Goal: Task Accomplishment & Management: Manage account settings

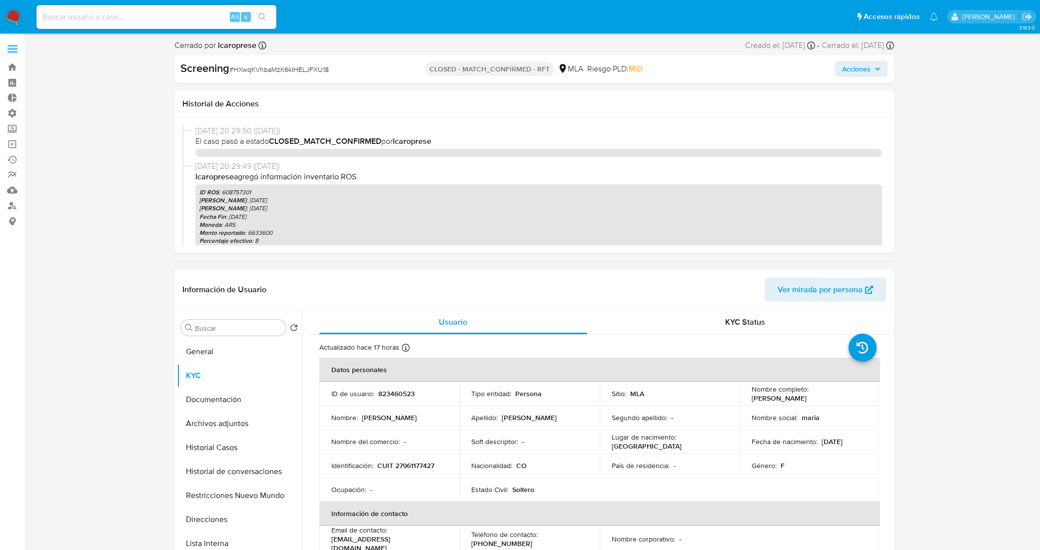
select select "10"
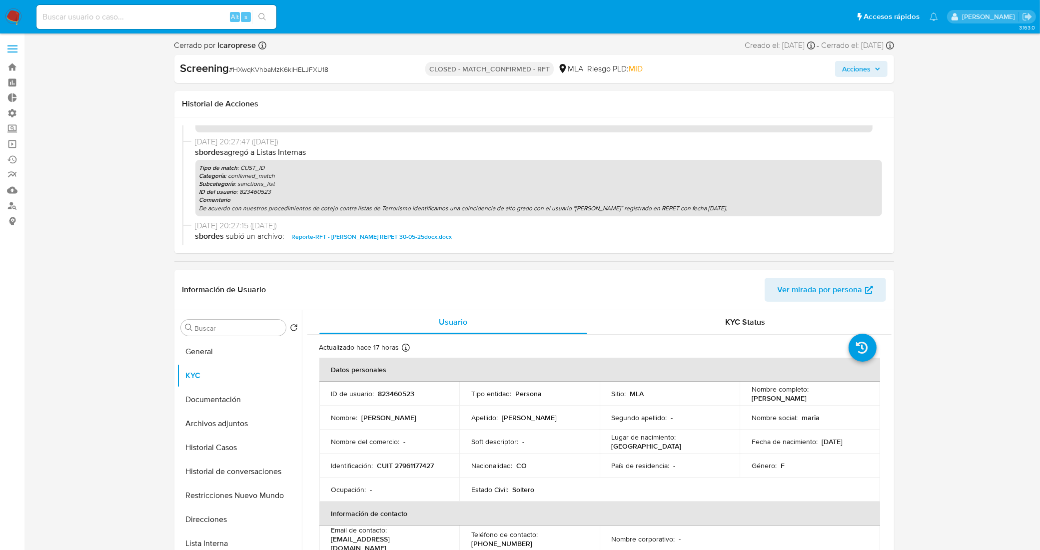
scroll to position [187, 0]
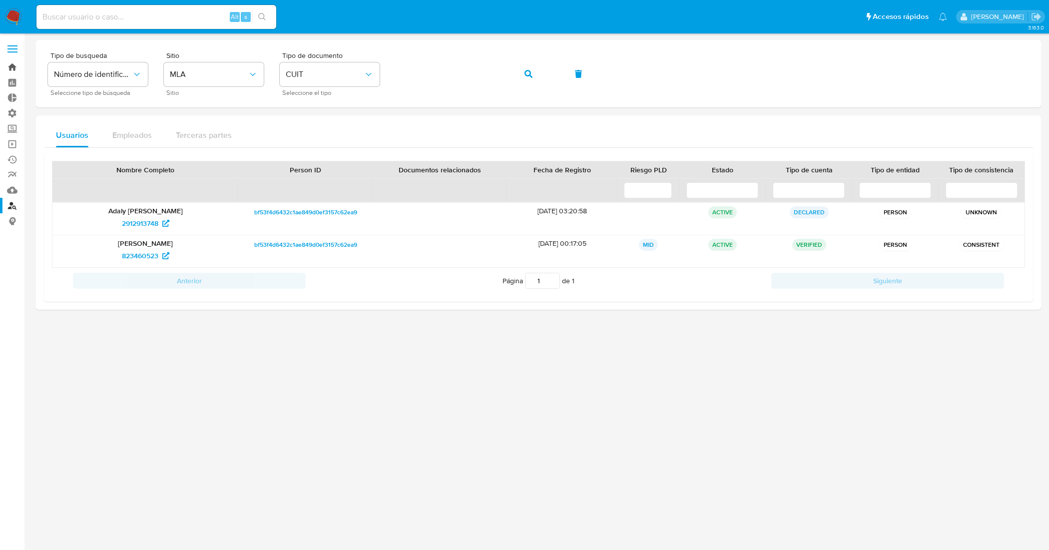
click at [16, 61] on link "Bandeja" at bounding box center [59, 66] width 119 height 15
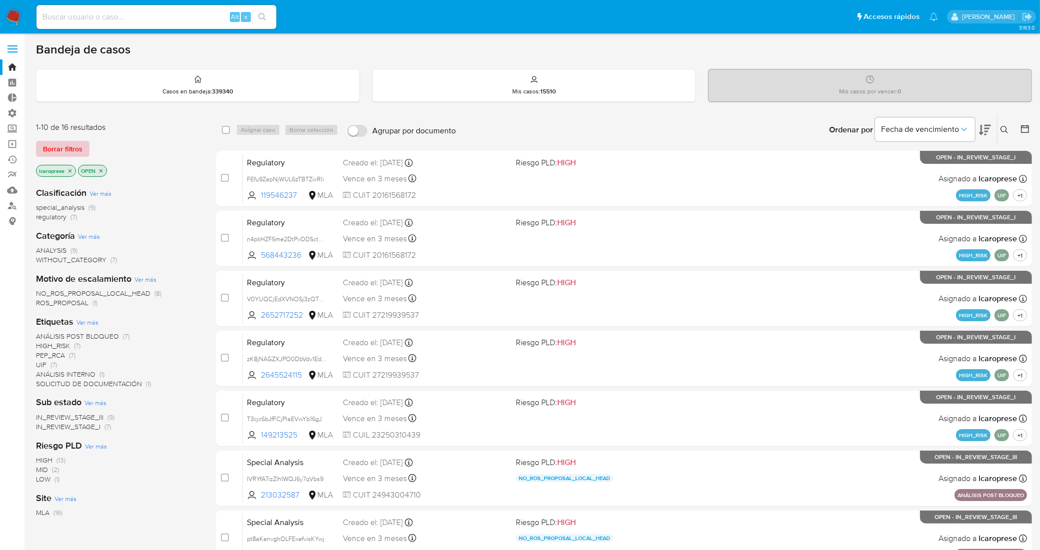
click at [70, 148] on span "Borrar filtros" at bounding box center [62, 149] width 39 height 14
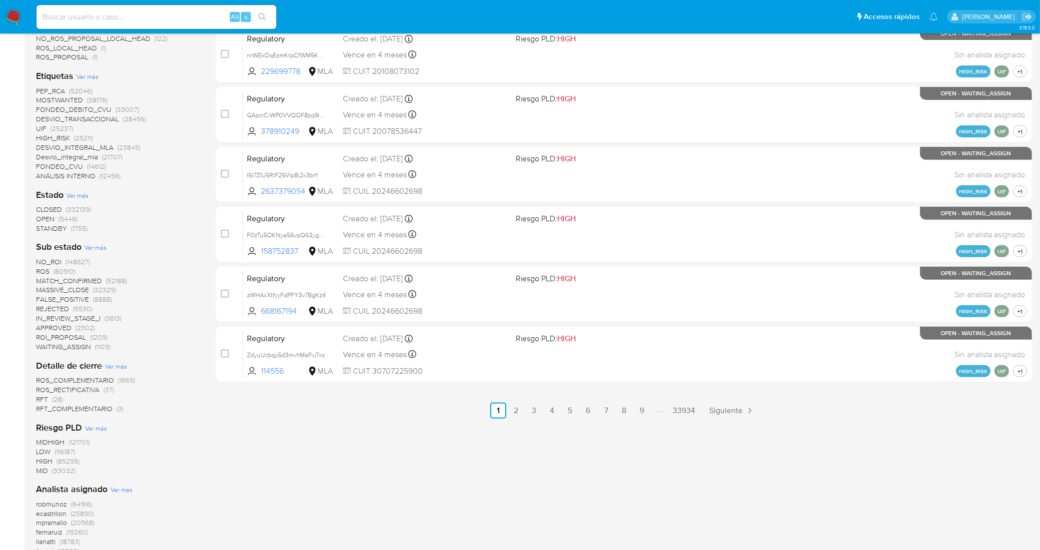
scroll to position [375, 0]
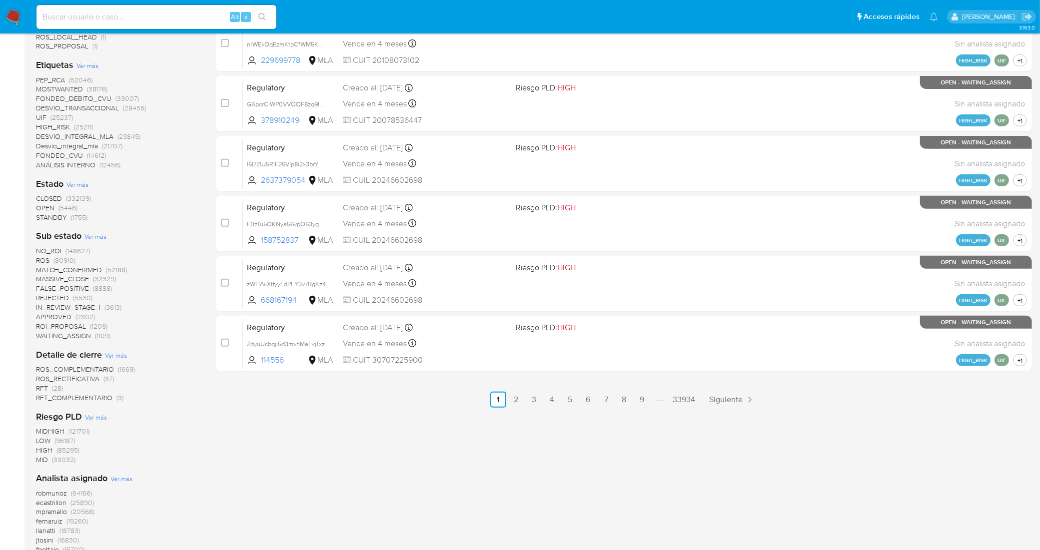
click at [40, 387] on span "RFT" at bounding box center [42, 388] width 12 height 10
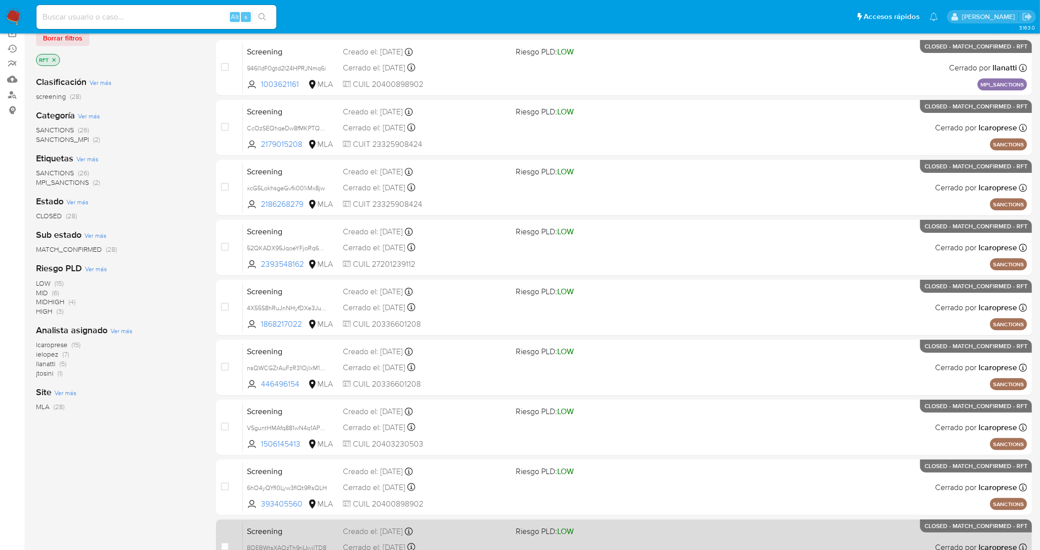
scroll to position [274, 0]
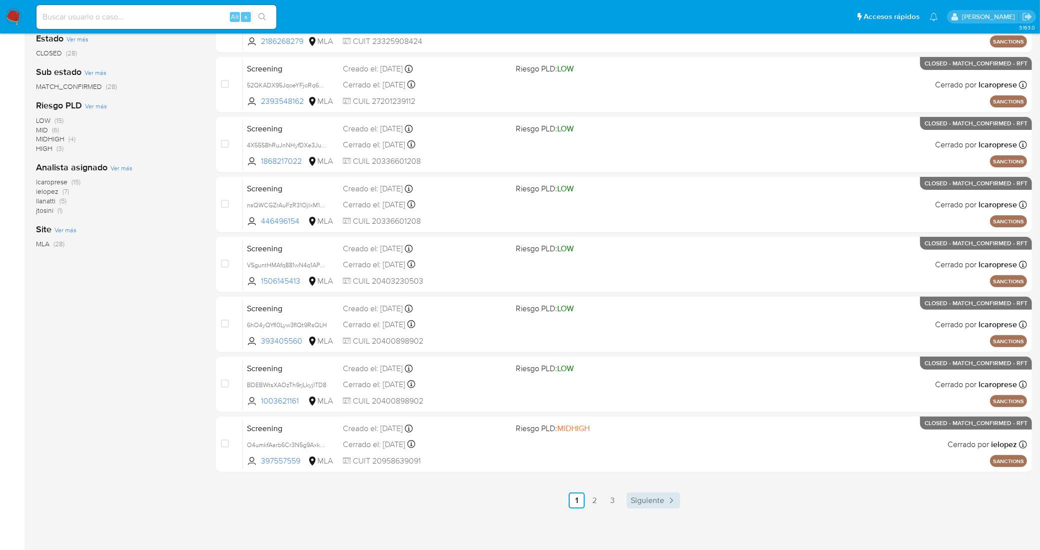
click at [663, 504] on span "Siguiente" at bounding box center [647, 501] width 33 height 8
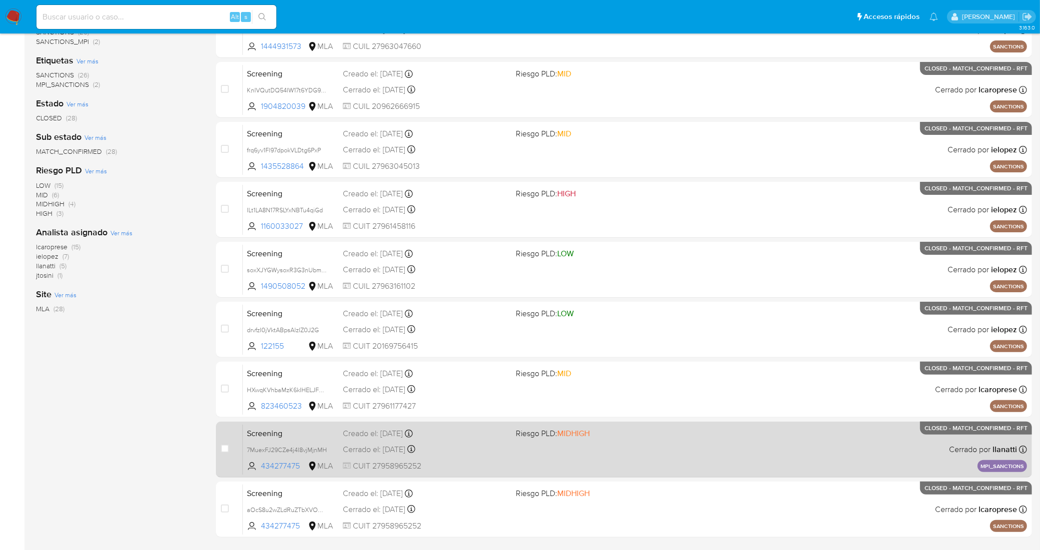
scroll to position [274, 0]
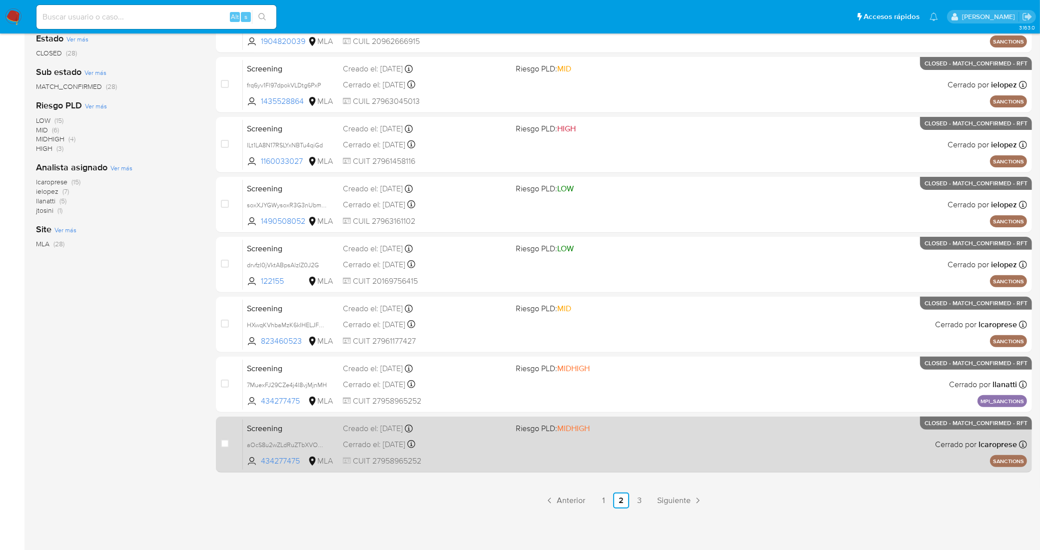
click at [329, 432] on span "Screening" at bounding box center [291, 427] width 88 height 13
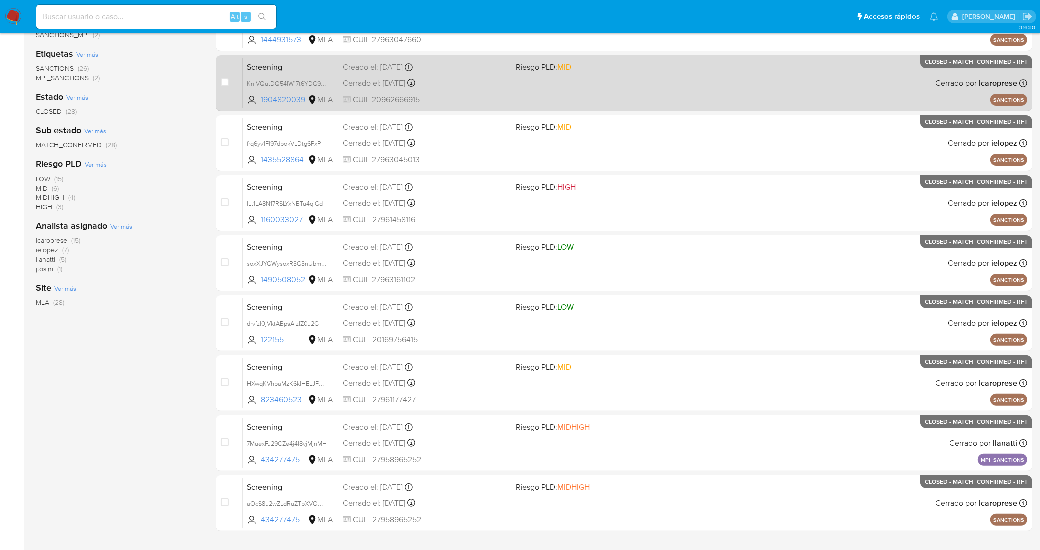
scroll to position [250, 0]
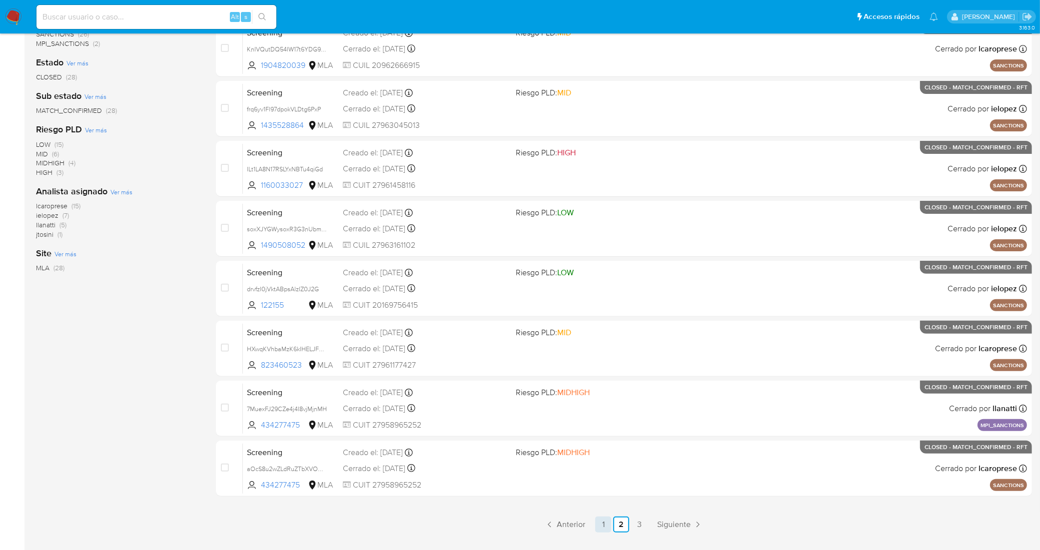
click at [605, 525] on link "1" at bounding box center [603, 525] width 16 height 16
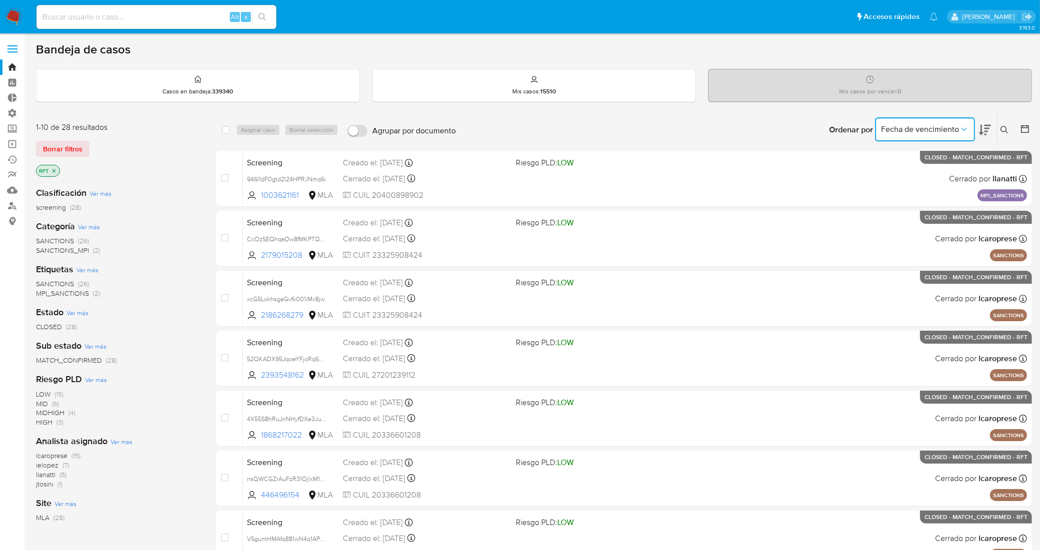
click at [963, 128] on icon "Ordenar por" at bounding box center [964, 129] width 10 height 10
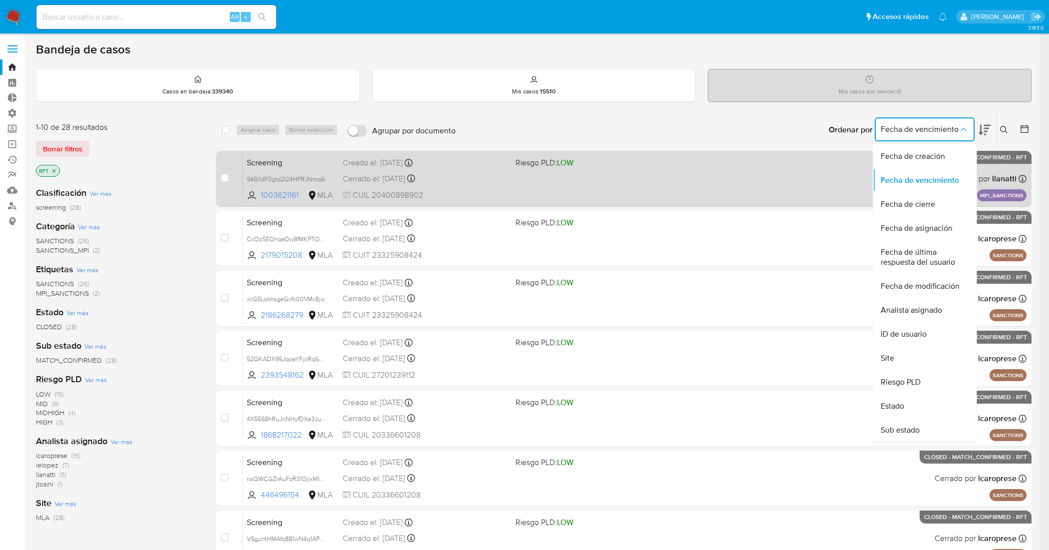
click at [937, 155] on span "Fecha de creación" at bounding box center [913, 156] width 64 height 10
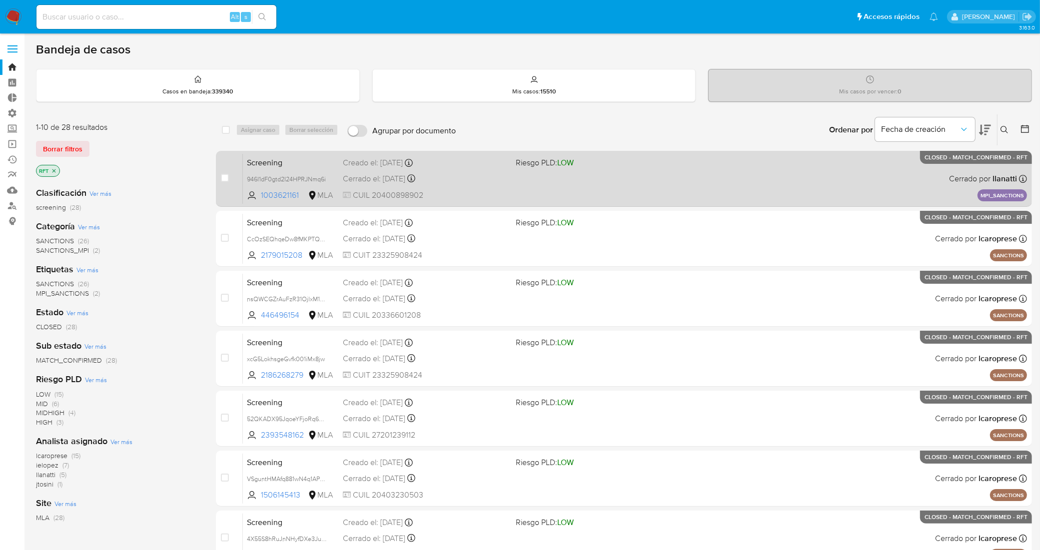
click at [460, 166] on div "Creado el: 16/09/2025 Creado el: 16/09/2025 13:00:55" at bounding box center [425, 162] width 165 height 11
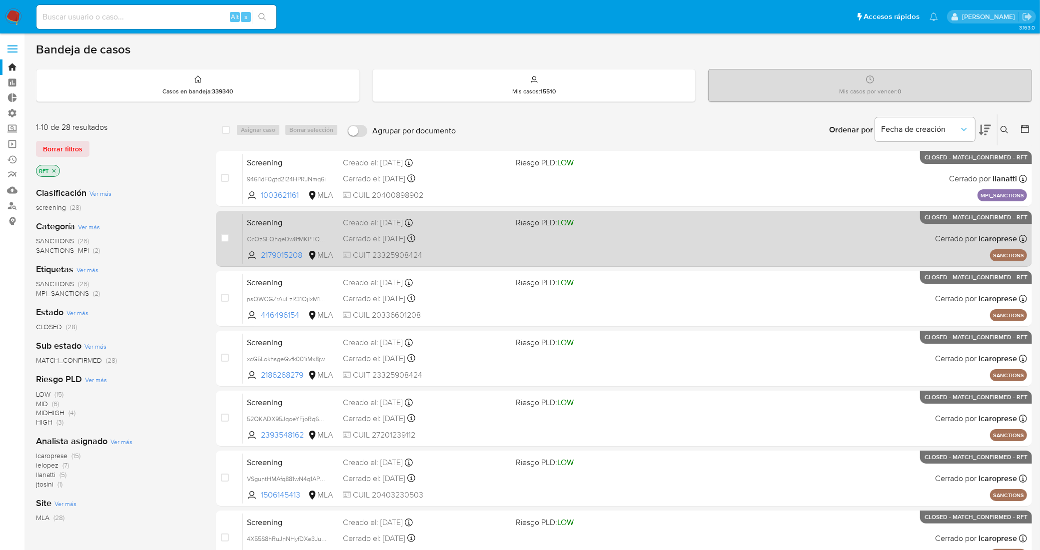
click at [307, 224] on span "Screening" at bounding box center [291, 221] width 88 height 13
click at [465, 228] on div "Screening CcOzSEQhqeDw8fMKPTQWJy31 2179015208 MLA Riesgo PLD: LOW Creado el: 15…" at bounding box center [635, 238] width 784 height 50
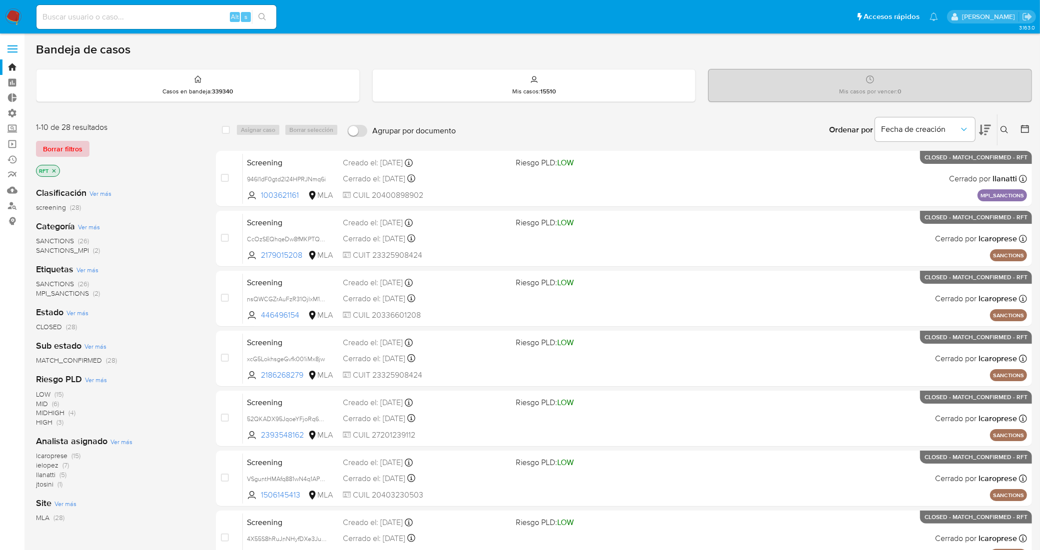
click at [49, 143] on span "Borrar filtros" at bounding box center [62, 149] width 39 height 14
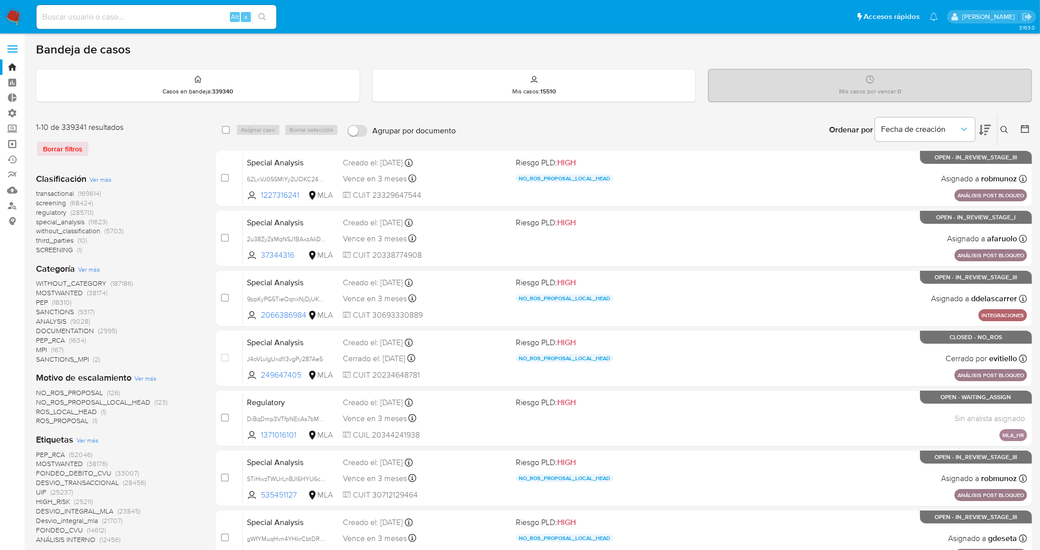
click at [10, 141] on link "Operaciones masivas" at bounding box center [59, 143] width 119 height 15
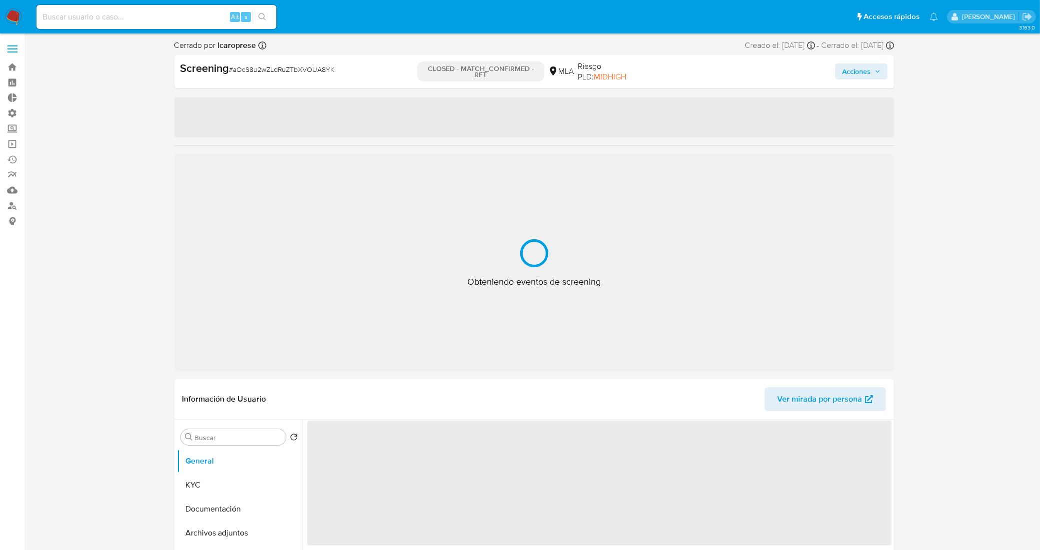
select select "10"
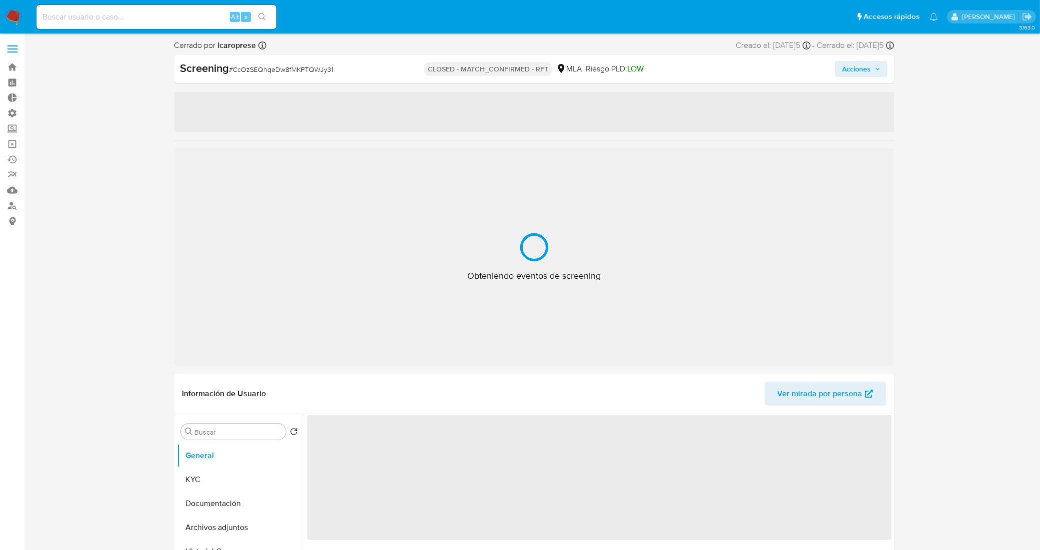
select select "10"
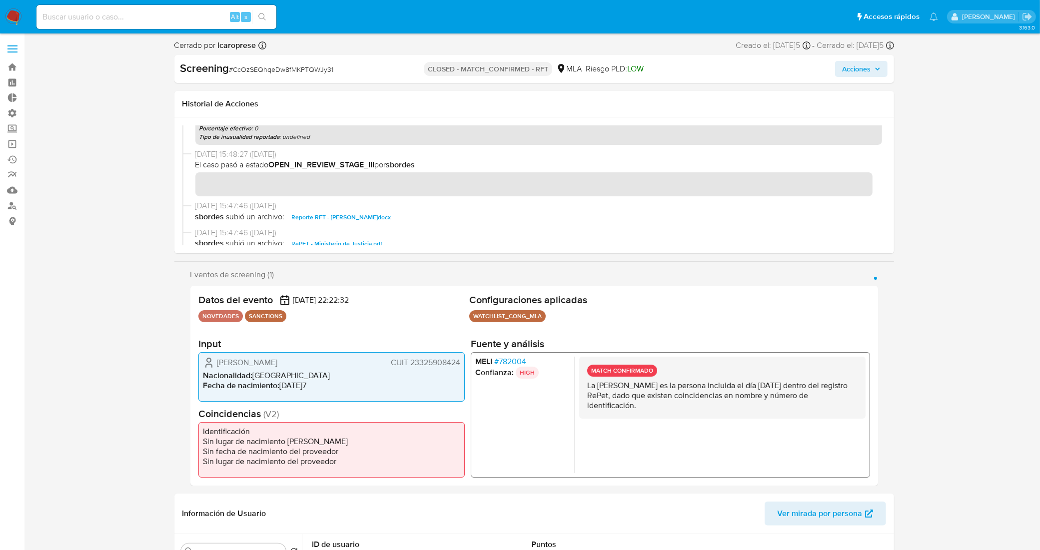
scroll to position [125, 0]
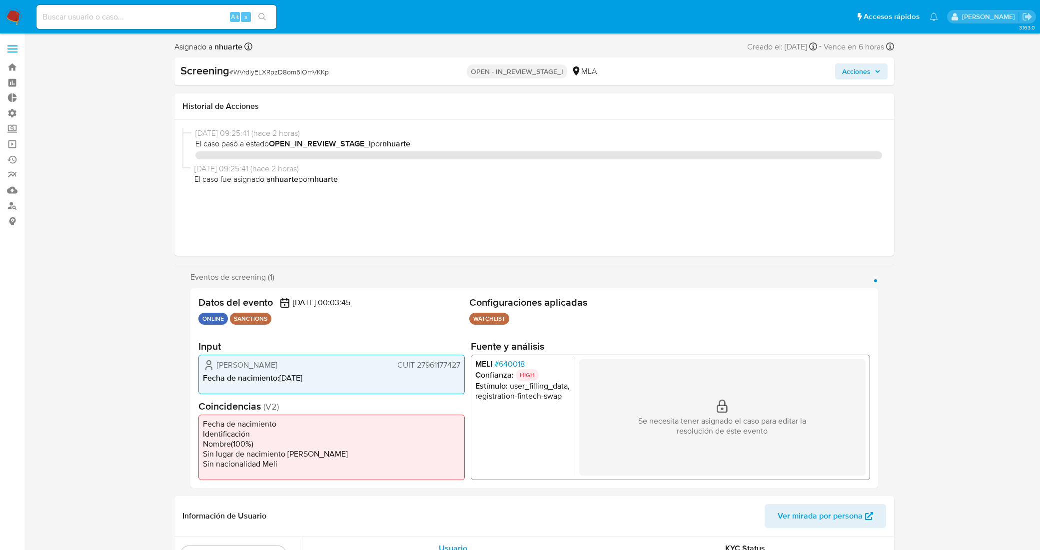
select select "10"
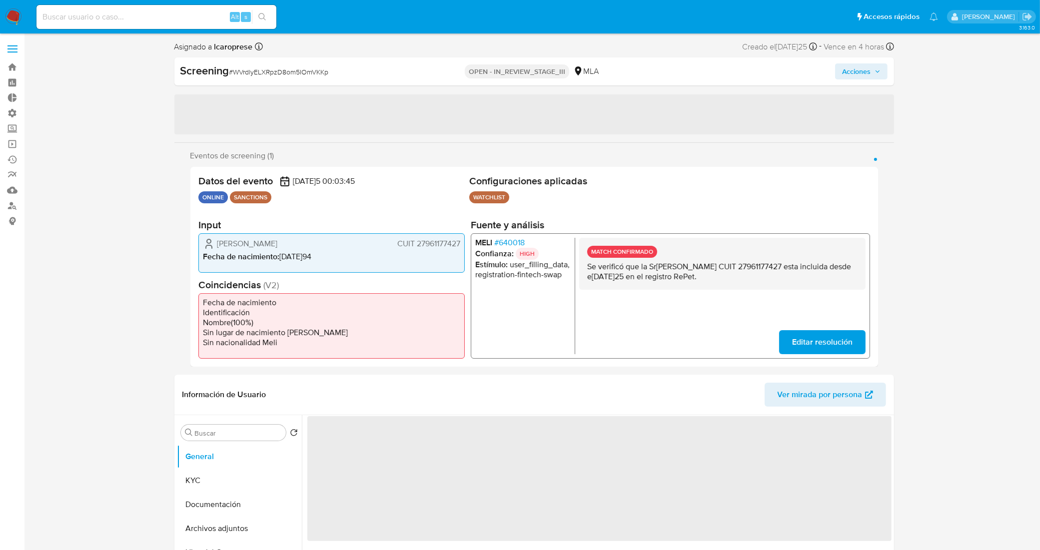
select select "10"
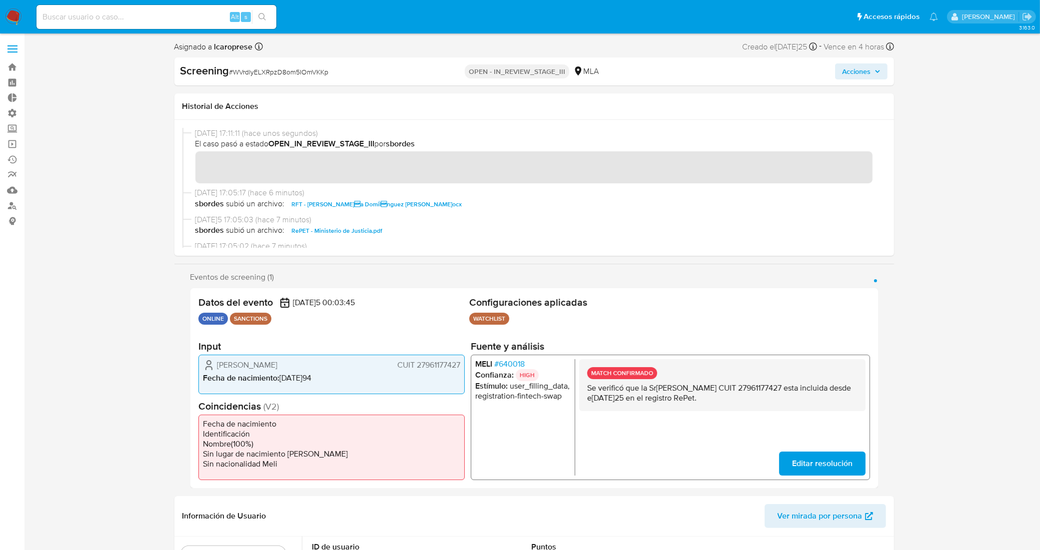
click at [863, 79] on div "Screening # WVrdlyELXRpzD8om5IOmVKKp OPEN - IN_REVIEW_STAGE_III MLA Acciones" at bounding box center [534, 71] width 720 height 28
click at [862, 67] on span "Acciones" at bounding box center [856, 71] width 28 height 16
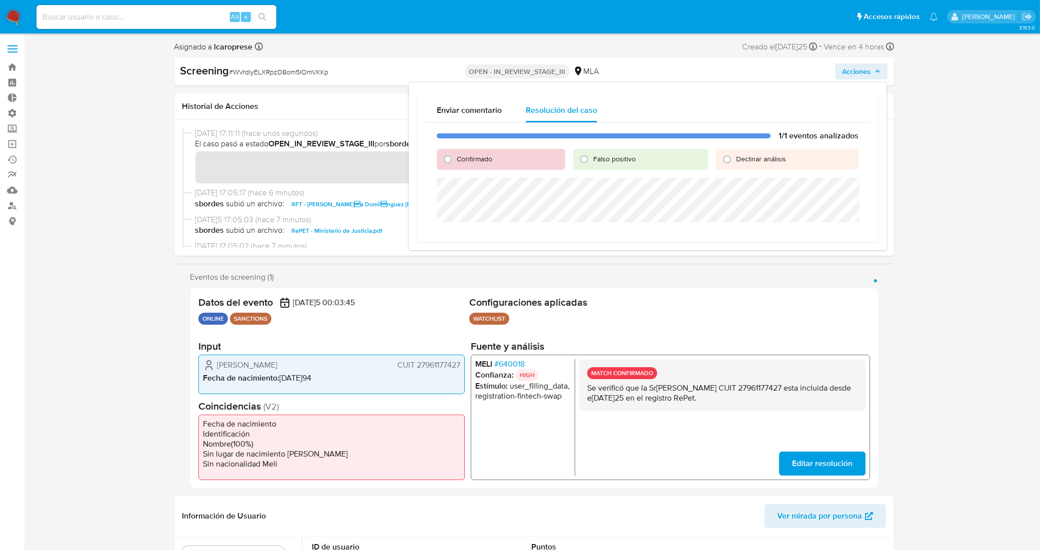
click at [485, 163] on div "Confirmado" at bounding box center [501, 159] width 128 height 21
click at [471, 156] on span "Confirmado" at bounding box center [474, 159] width 35 height 10
click at [456, 156] on input "Confirmado" at bounding box center [448, 159] width 16 height 16
radio input "true"
click at [817, 235] on span "Cerrar Caso" at bounding box center [823, 234] width 48 height 14
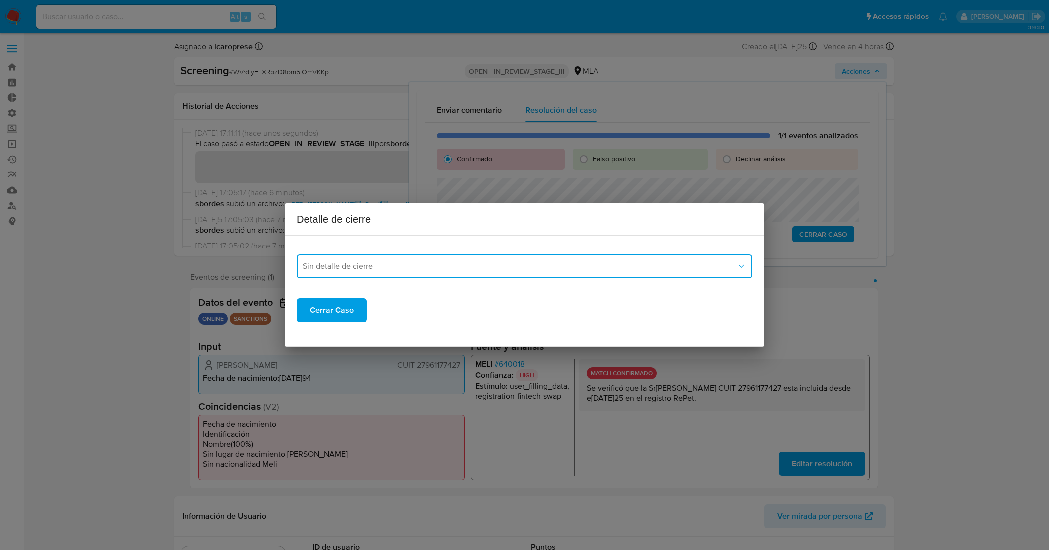
click at [475, 272] on button "Sin detalle de cierre" at bounding box center [525, 266] width 456 height 24
click at [384, 313] on div "RFT" at bounding box center [525, 317] width 444 height 24
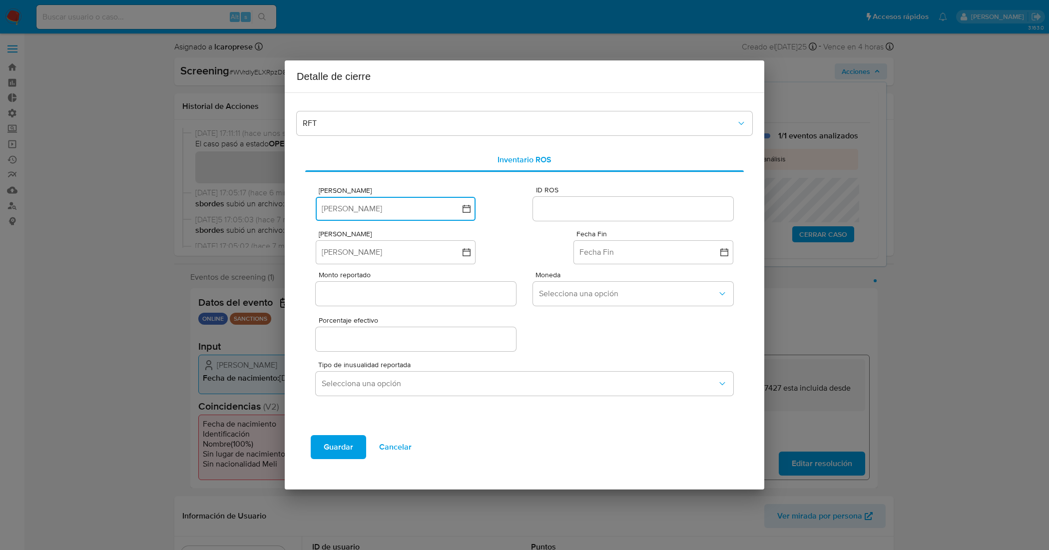
click at [468, 211] on icon "button" at bounding box center [467, 209] width 10 height 10
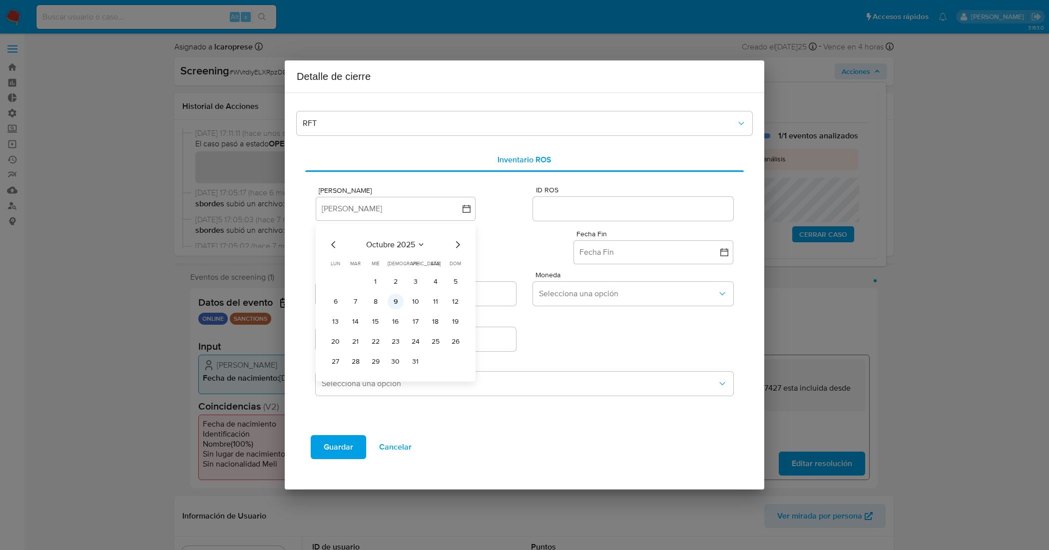
click at [397, 302] on button "9" at bounding box center [396, 302] width 16 height 16
click at [602, 210] on input "ID ROS" at bounding box center [633, 208] width 200 height 13
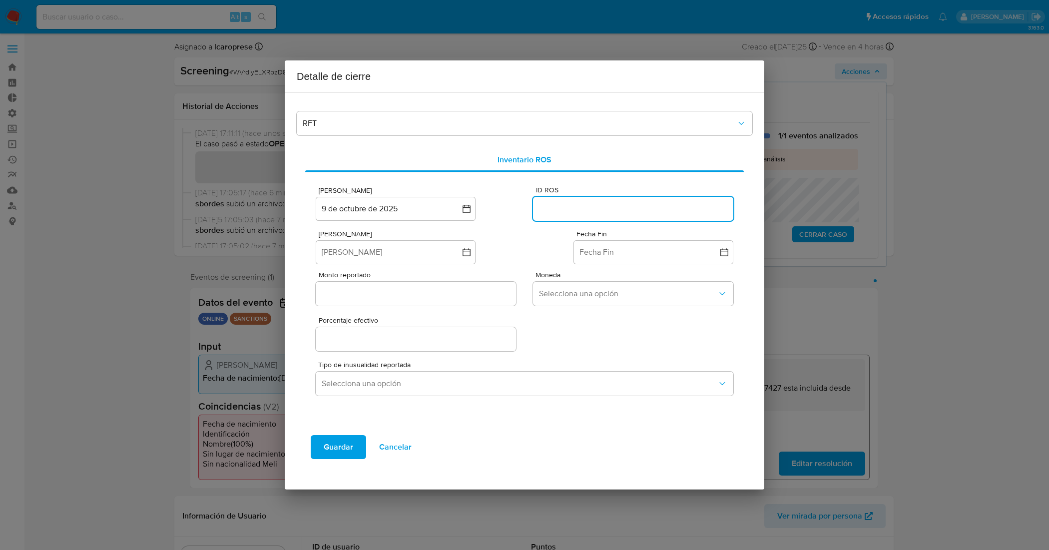
paste input "647664663"
click at [605, 211] on input "647664663" at bounding box center [633, 208] width 200 height 13
paste input "64766466"
drag, startPoint x: 626, startPoint y: 208, endPoint x: 526, endPoint y: 211, distance: 99.5
click at [526, 211] on div "Fecha ROS 9 de octubre de 2025 9-10-2025 ID ROS 64766466364766466" at bounding box center [525, 200] width 418 height 43
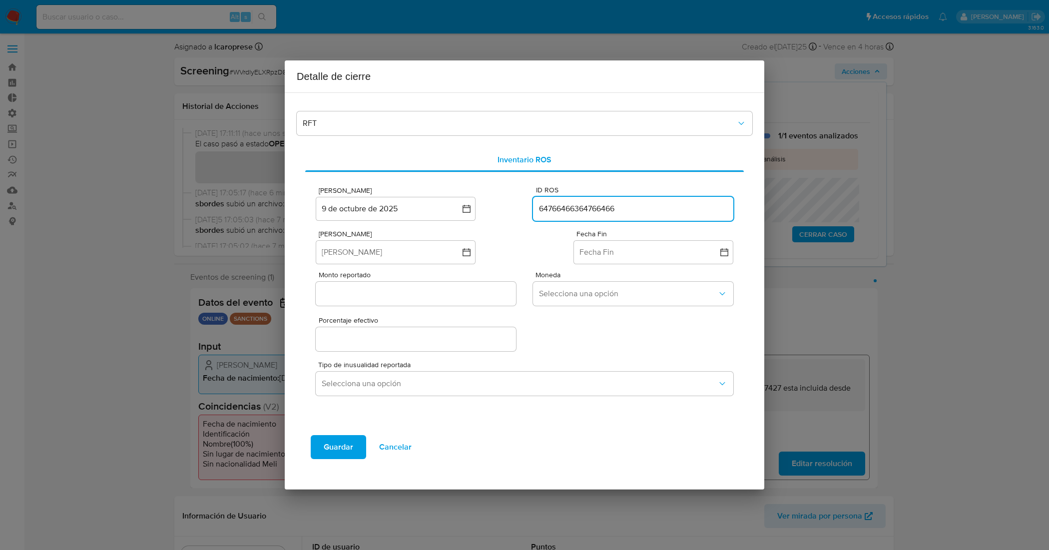
paste input "text"
type input "647664663"
click at [506, 225] on div "Fecha Inicio Fecha Inicio Fecha Fin Fecha Fin" at bounding box center [525, 243] width 418 height 41
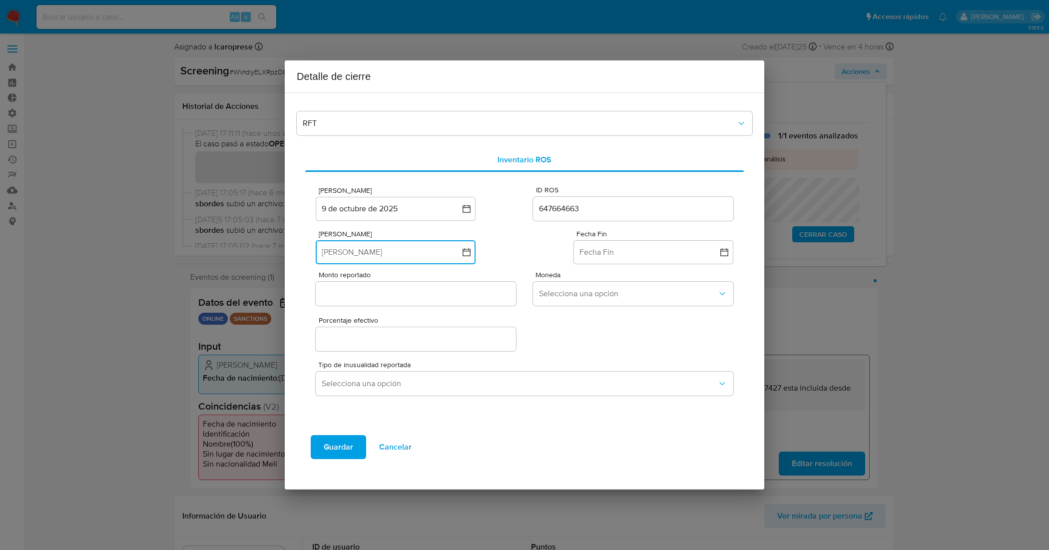
click at [464, 257] on icon "button" at bounding box center [467, 252] width 10 height 10
click at [375, 345] on button "8" at bounding box center [376, 345] width 16 height 16
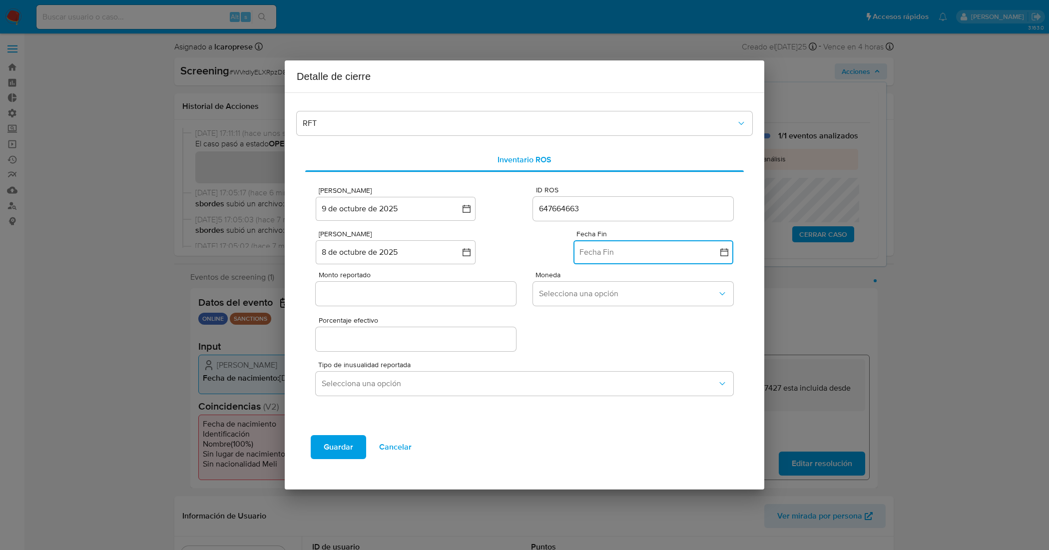
click at [636, 254] on button "Fecha Fin" at bounding box center [654, 252] width 160 height 24
click at [631, 347] on button "8" at bounding box center [634, 345] width 16 height 16
click at [510, 252] on div "Fecha Inicio 8 de octubre de 2025 8-10-2025 Fecha Fin 8 de octubre de 2025 8-10…" at bounding box center [525, 243] width 418 height 41
click at [433, 295] on input "Monto reportado" at bounding box center [416, 293] width 200 height 13
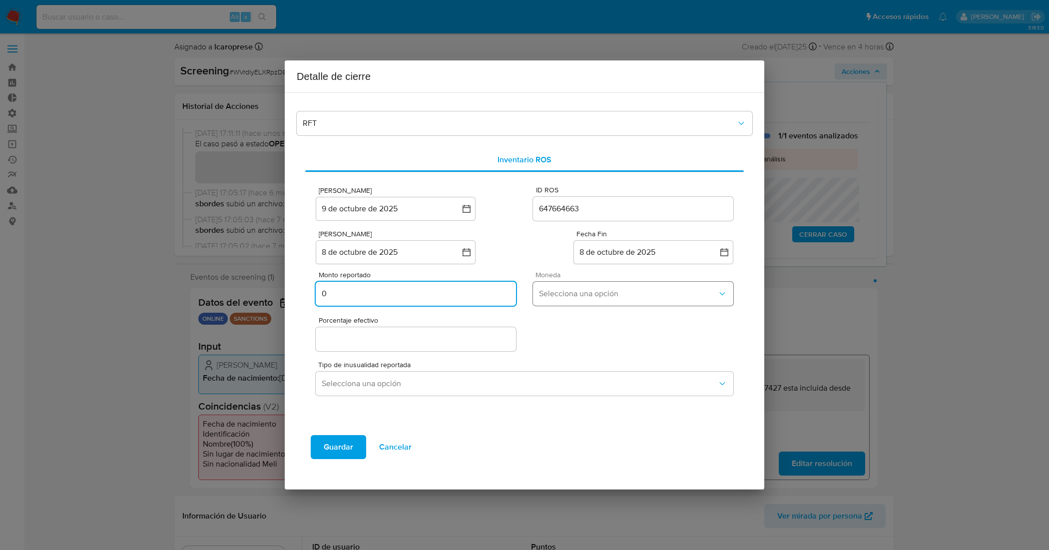
type input "0"
click at [586, 301] on button "Selecciona una opción" at bounding box center [633, 294] width 200 height 24
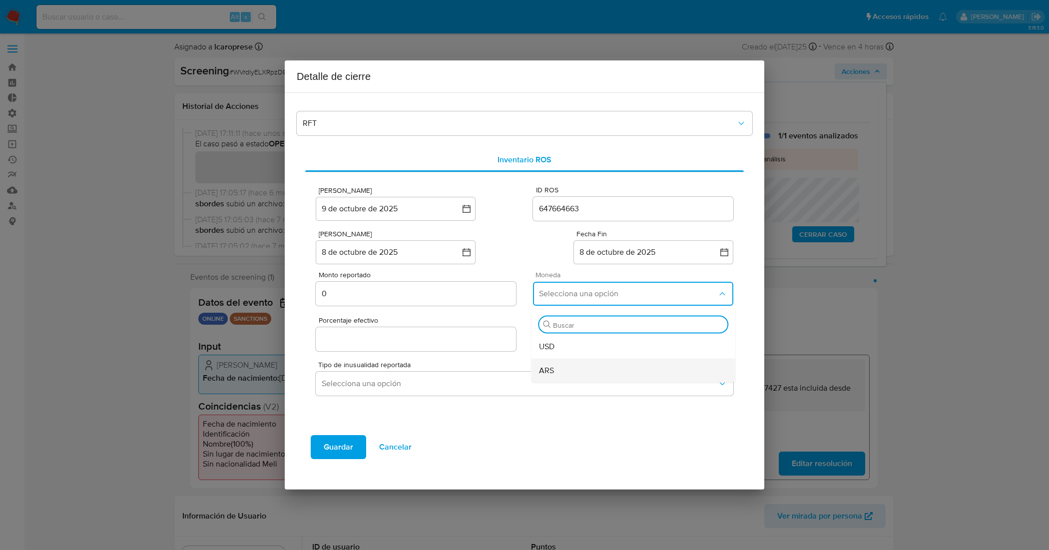
click at [586, 363] on div "ARS" at bounding box center [633, 371] width 188 height 24
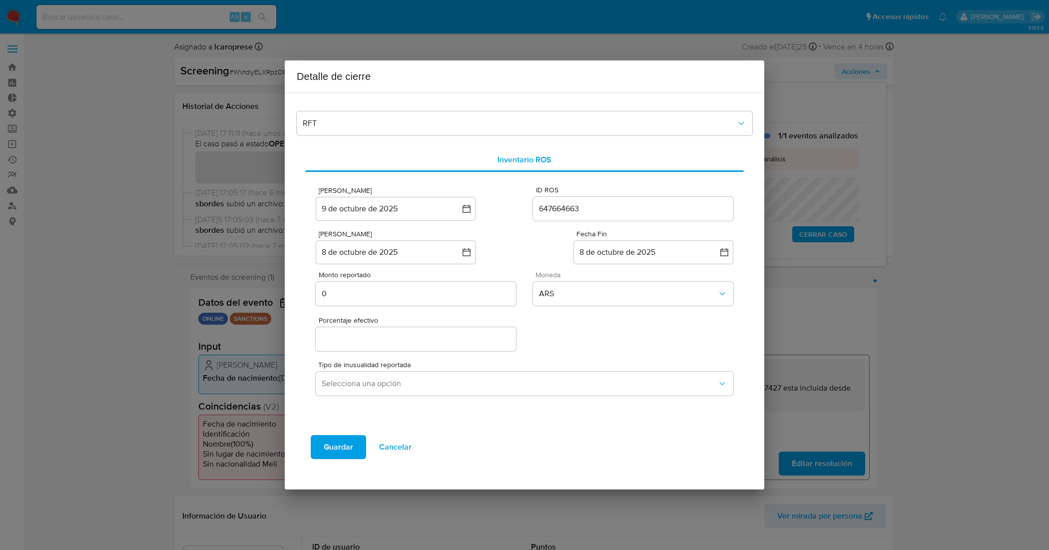
click at [390, 345] on input "Porcentaje efectivo" at bounding box center [416, 339] width 200 height 13
type input "0%"
click at [568, 333] on div "Porcentaje efectivo 0%" at bounding box center [525, 331] width 418 height 43
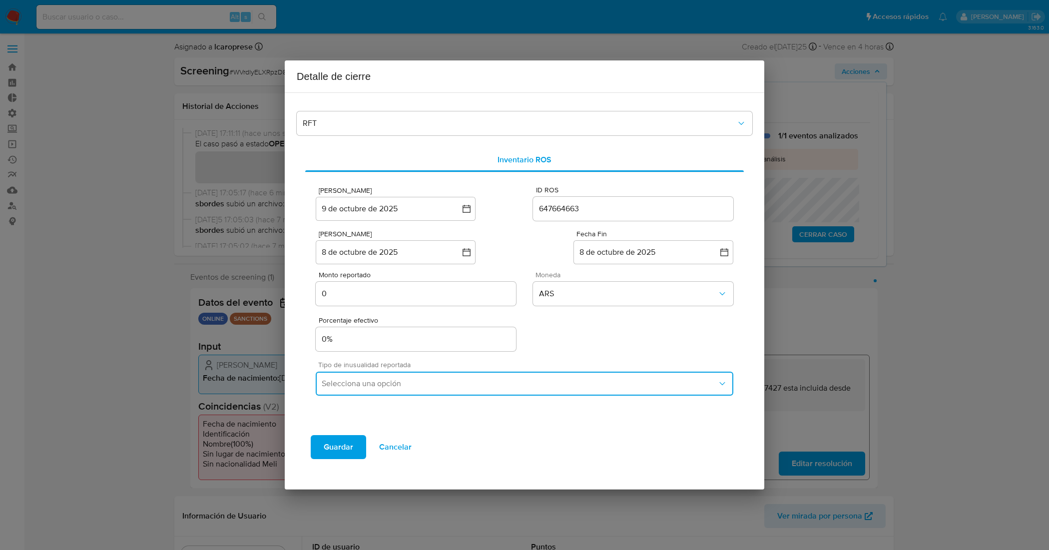
click at [466, 384] on span "Selecciona una opción" at bounding box center [520, 384] width 396 height 10
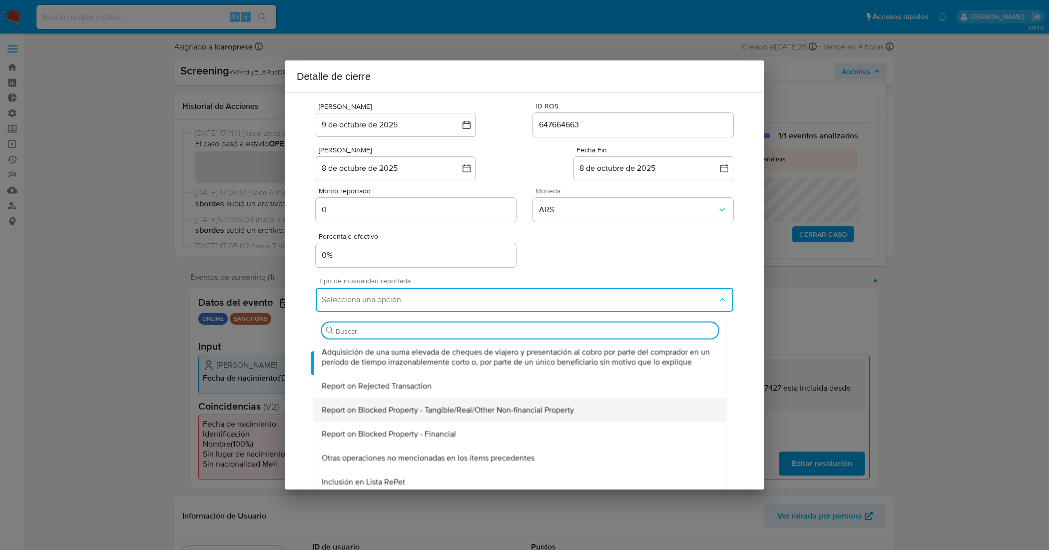
scroll to position [330, 0]
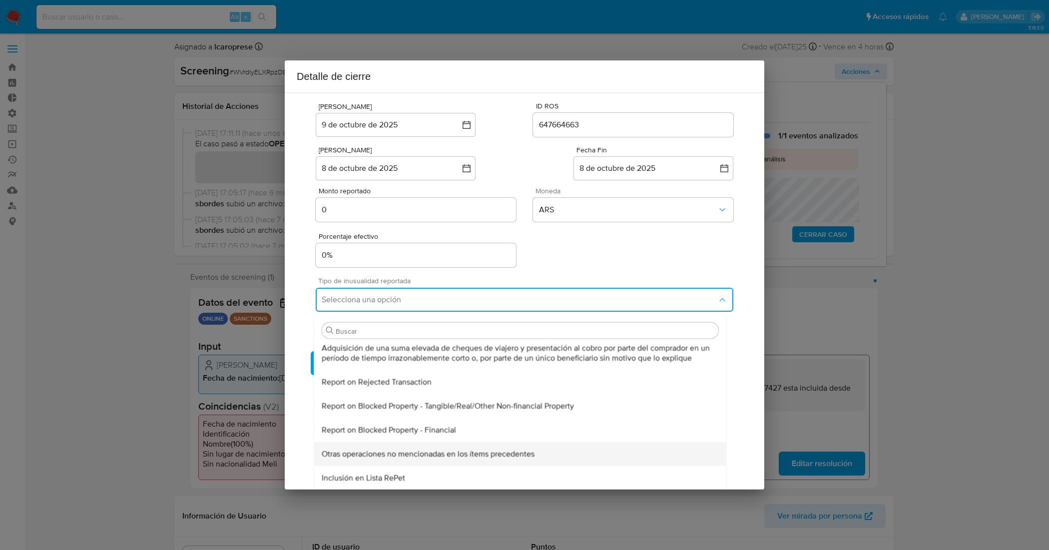
click at [460, 451] on span "Otras operaciones no mencionadas en los ítems precedentes" at bounding box center [428, 454] width 213 height 10
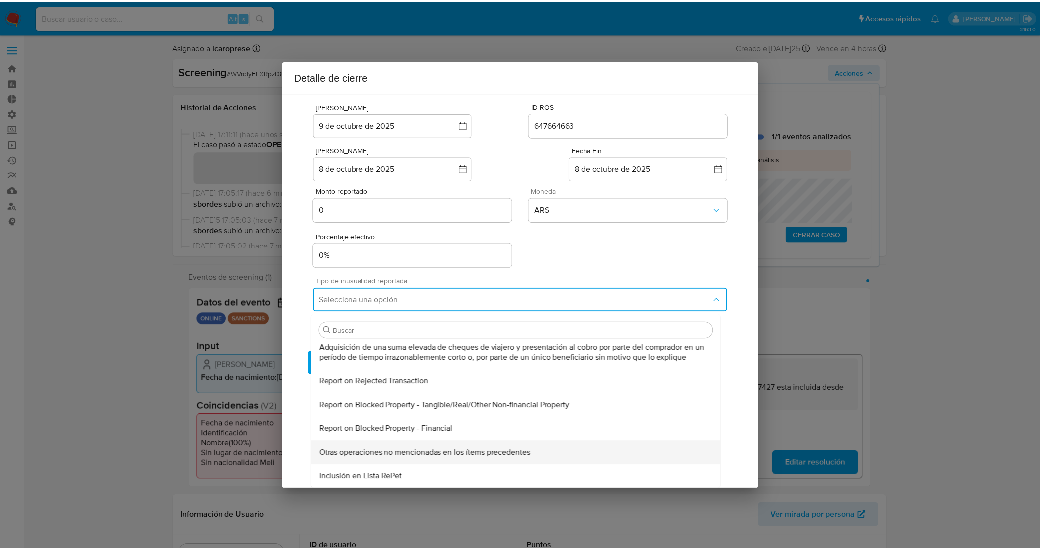
scroll to position [0, 0]
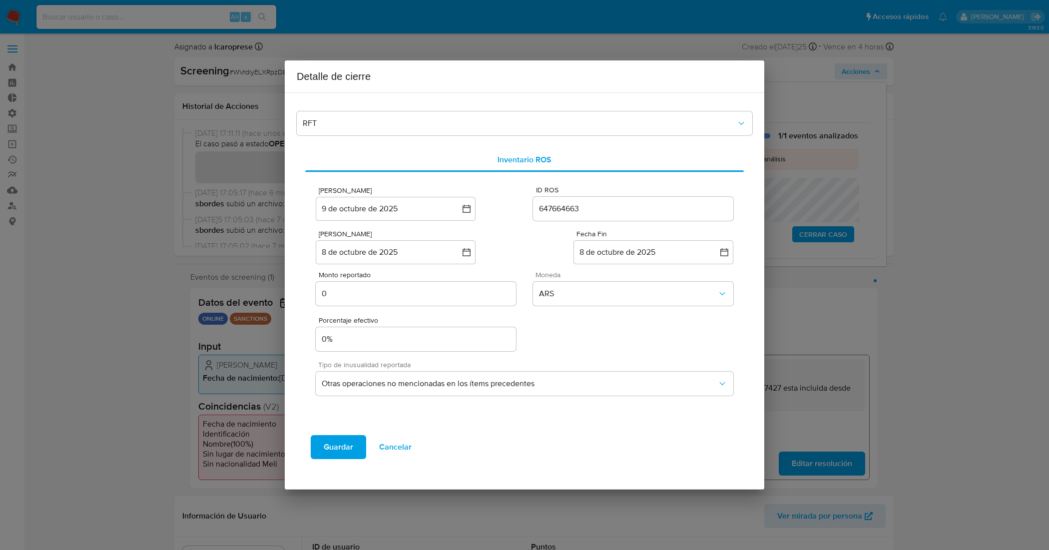
click at [558, 343] on div "Porcentaje efectivo 0%" at bounding box center [525, 331] width 418 height 43
click at [346, 448] on span "Guardar" at bounding box center [338, 447] width 29 height 22
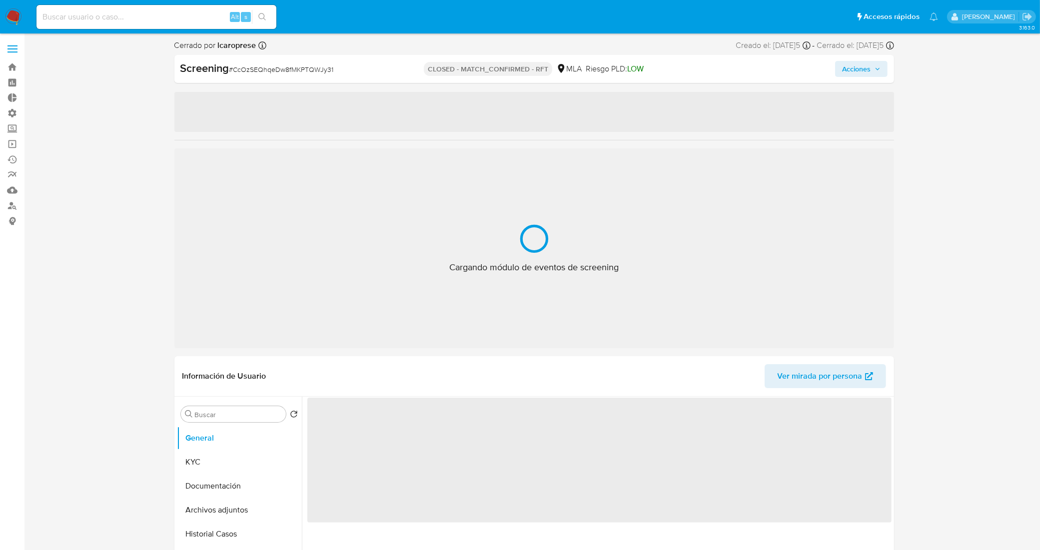
select select "10"
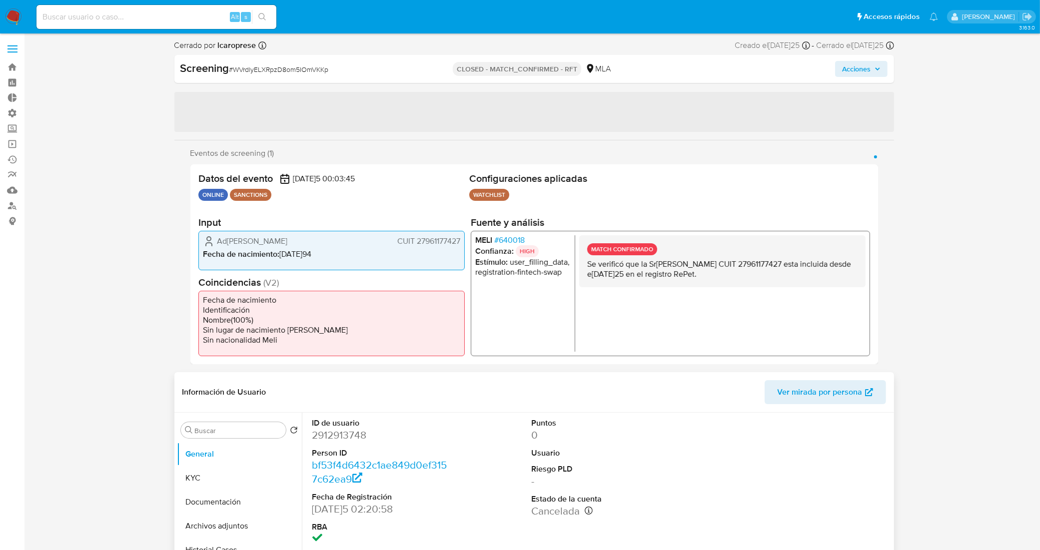
select select "10"
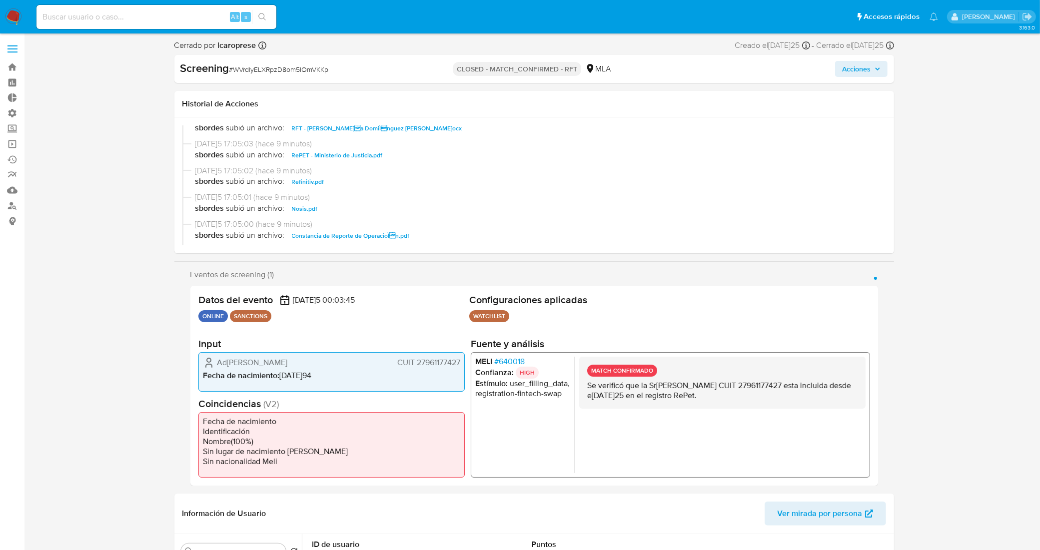
scroll to position [62, 0]
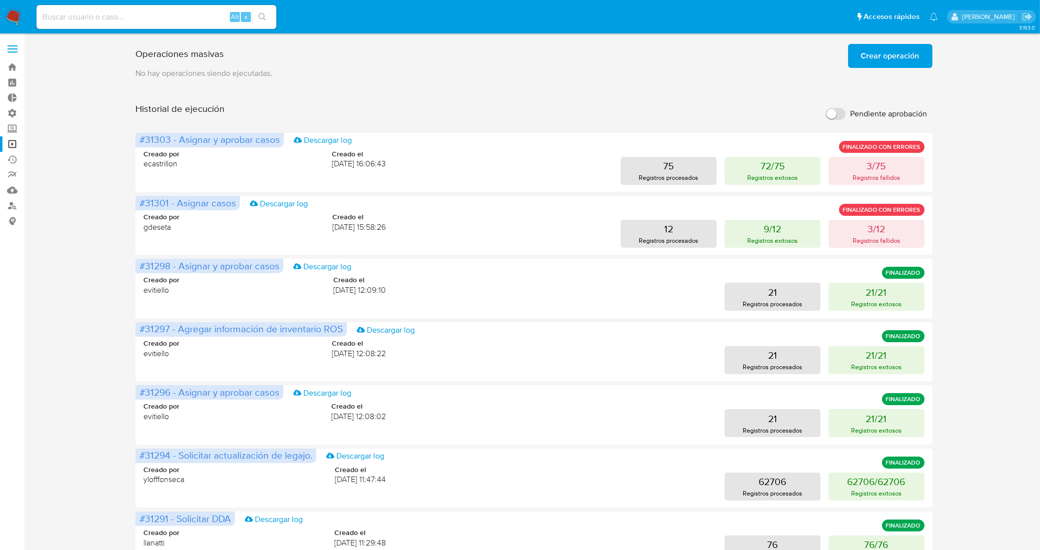
click at [874, 51] on span "Crear operación" at bounding box center [890, 56] width 58 height 22
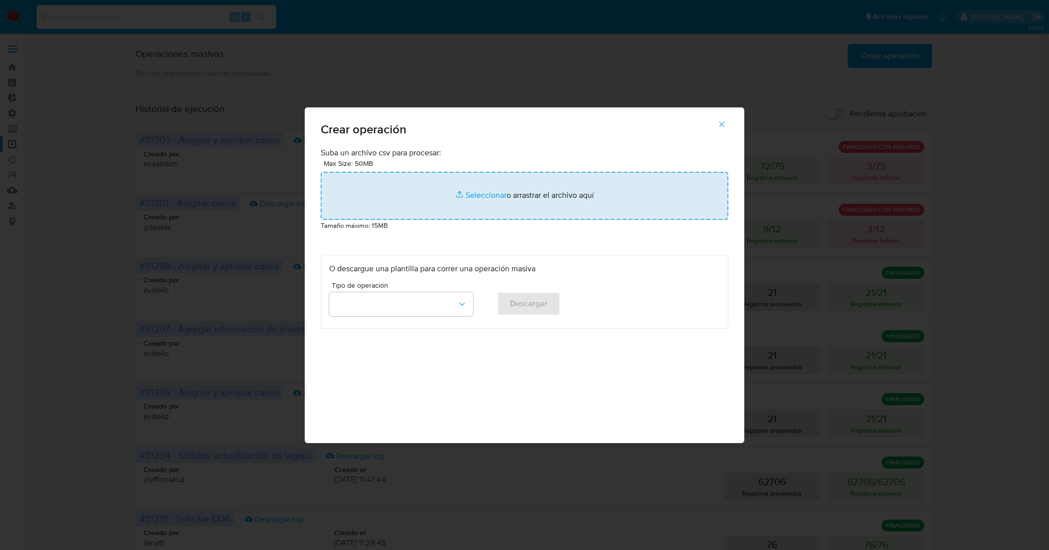
click at [486, 191] on input "file" at bounding box center [525, 196] width 408 height 48
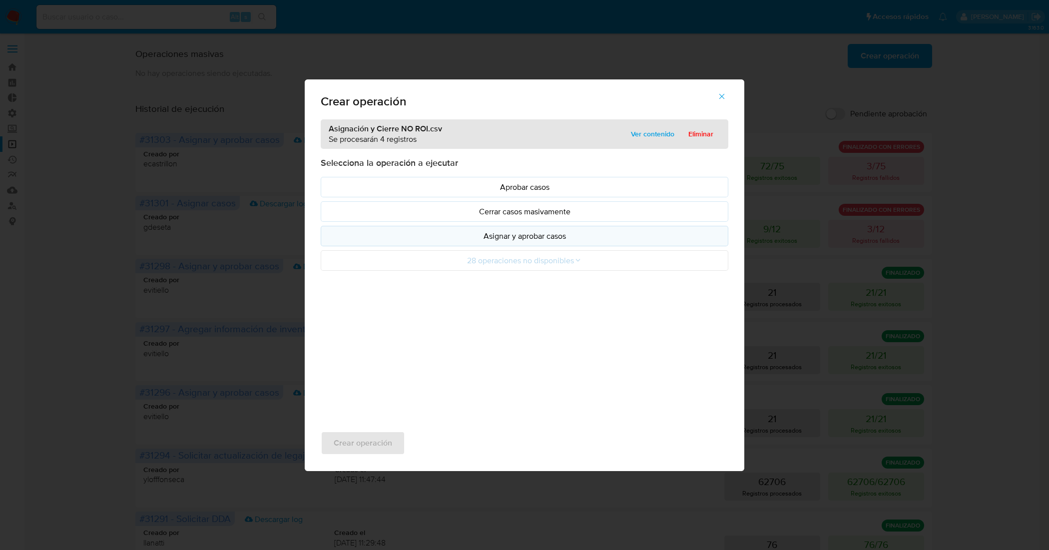
click at [600, 238] on p "Asignar y aprobar casos" at bounding box center [524, 235] width 391 height 11
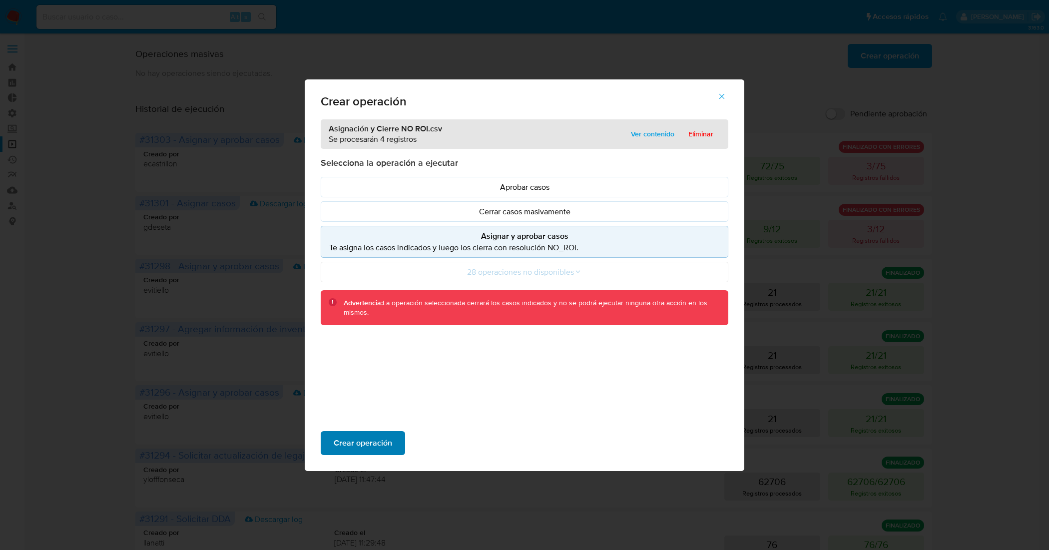
click at [356, 440] on span "Crear operación" at bounding box center [363, 443] width 58 height 22
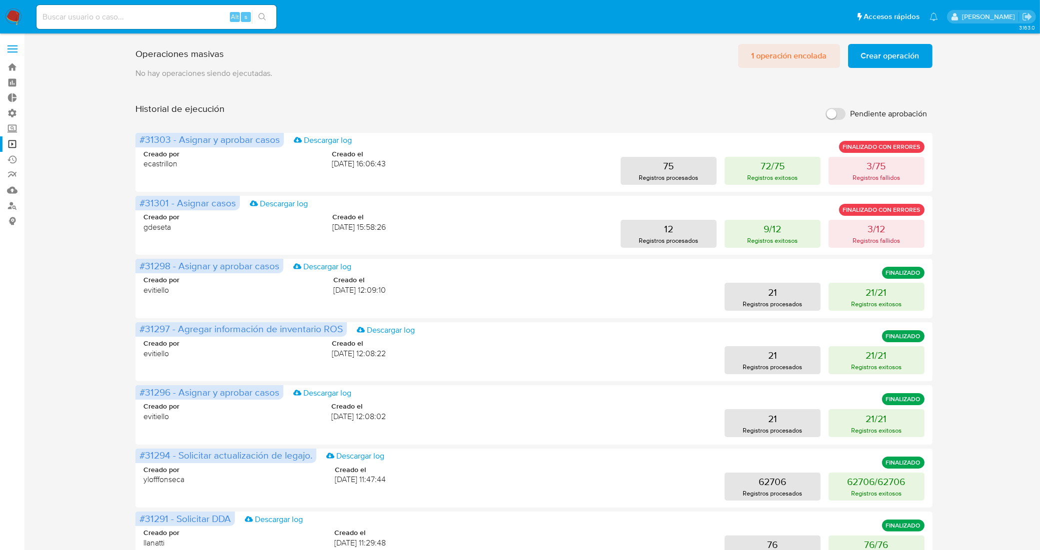
click at [790, 54] on span "1 operación encolada" at bounding box center [789, 56] width 76 height 22
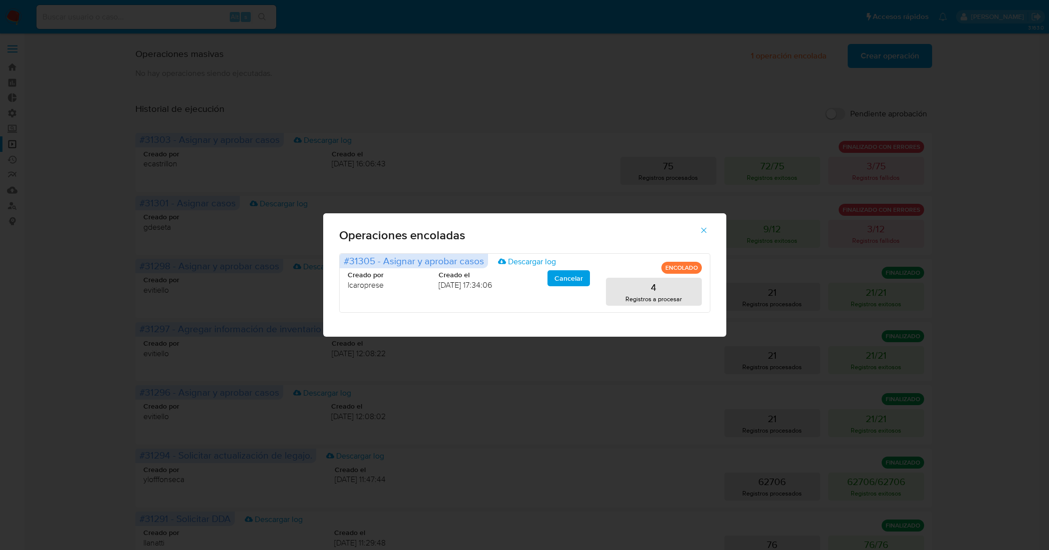
click at [702, 229] on icon "button" at bounding box center [704, 230] width 9 height 9
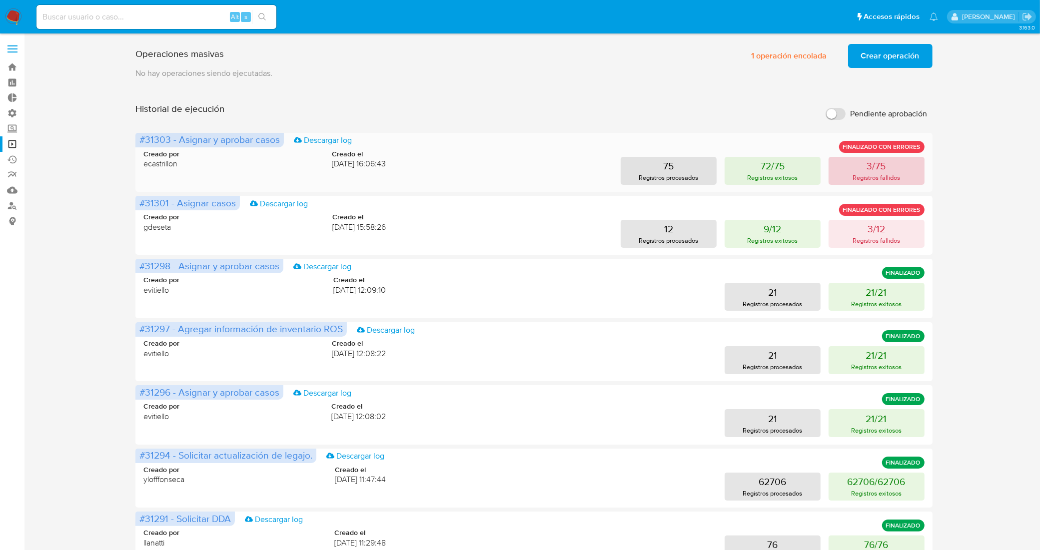
click at [842, 170] on button "3/75 Registros fallidos" at bounding box center [876, 171] width 96 height 28
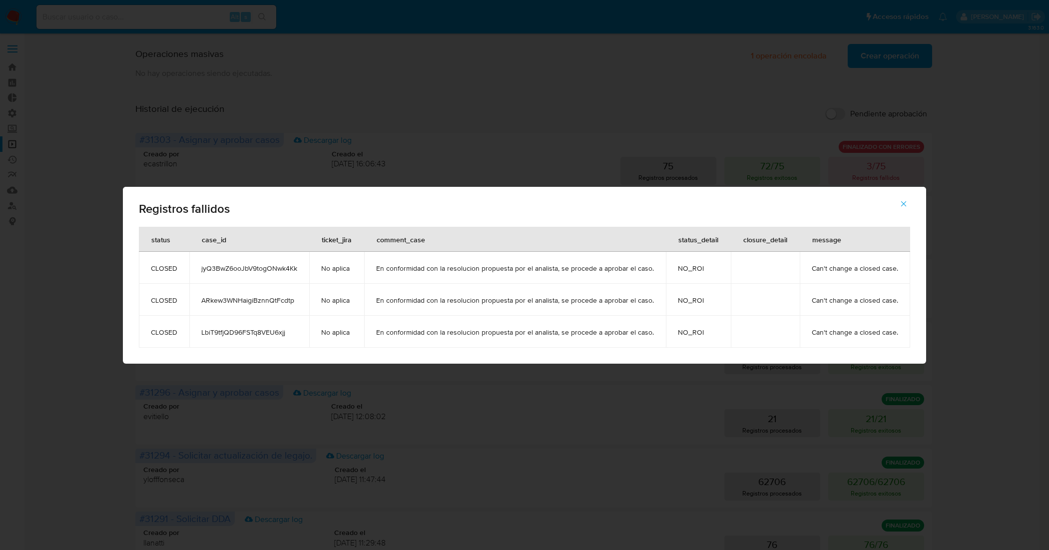
click at [904, 206] on icon "button" at bounding box center [903, 203] width 9 height 9
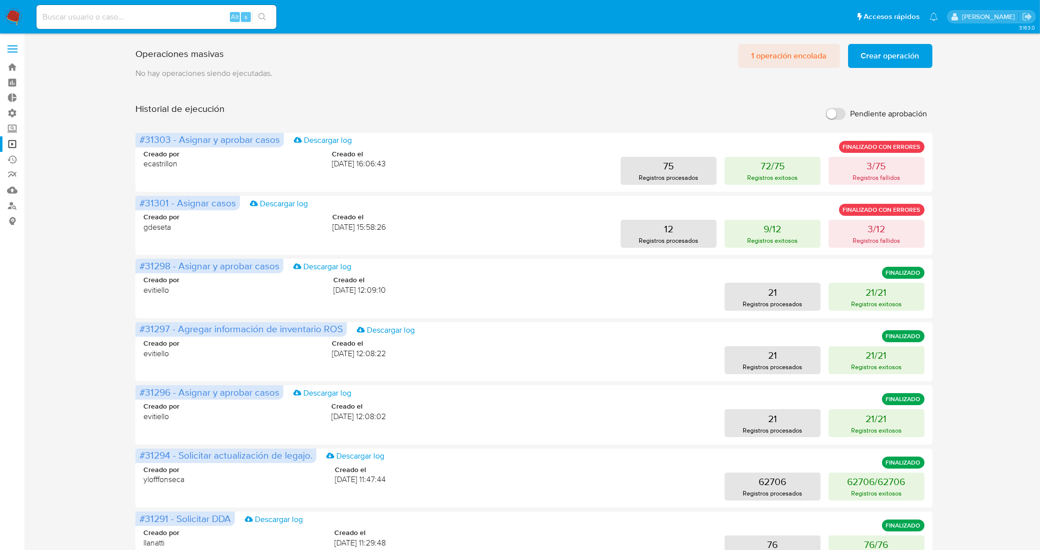
click at [771, 53] on span "1 operación encolada" at bounding box center [789, 56] width 76 height 22
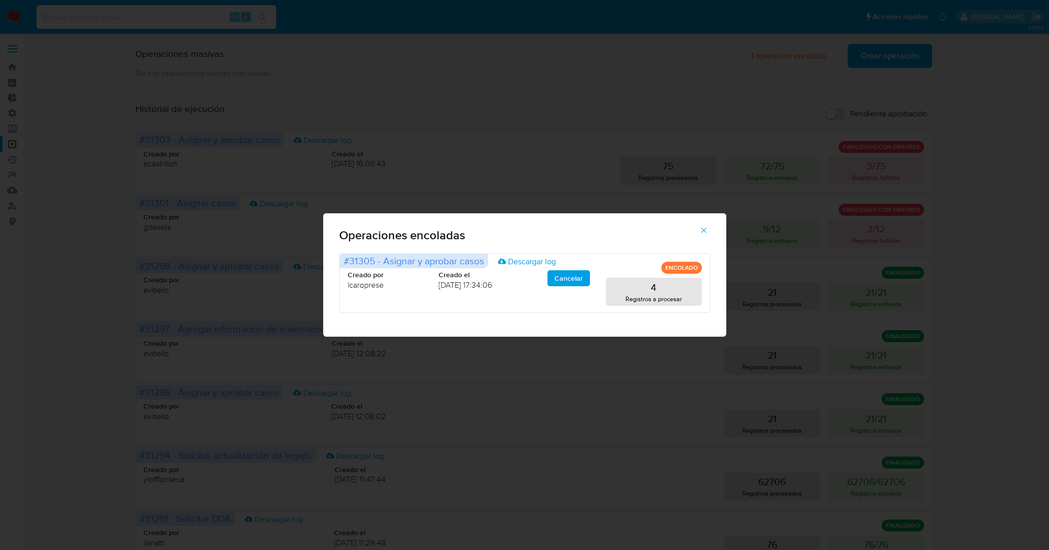
click at [705, 228] on icon "button" at bounding box center [704, 230] width 9 height 9
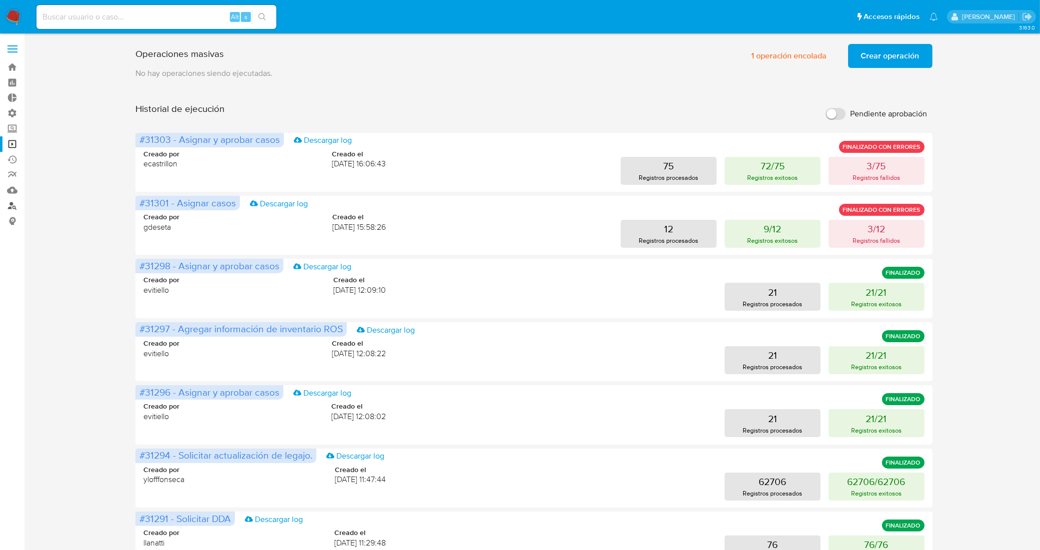
click at [10, 206] on link "Buscador de personas" at bounding box center [59, 205] width 119 height 15
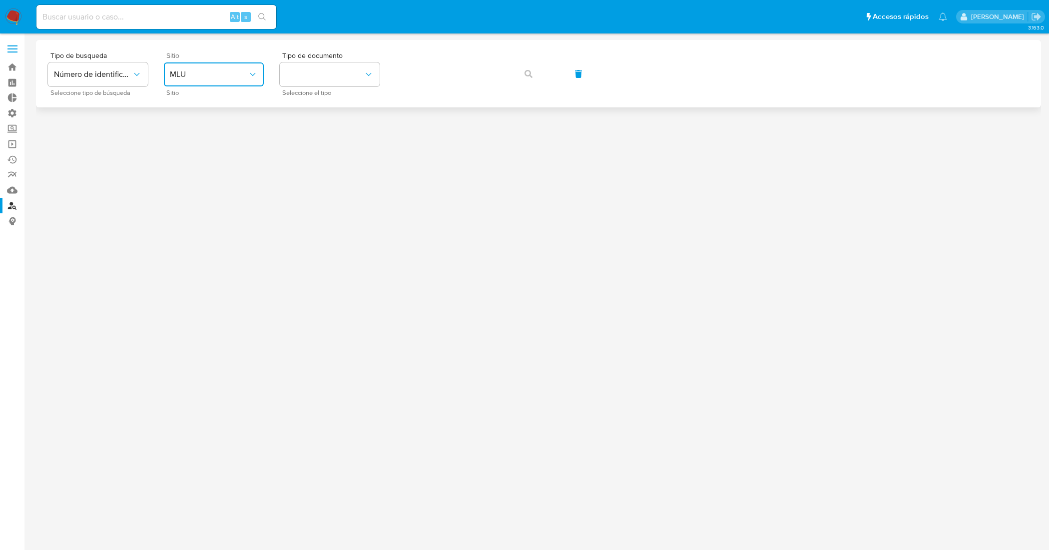
click at [255, 73] on icon "site_id" at bounding box center [252, 74] width 5 height 3
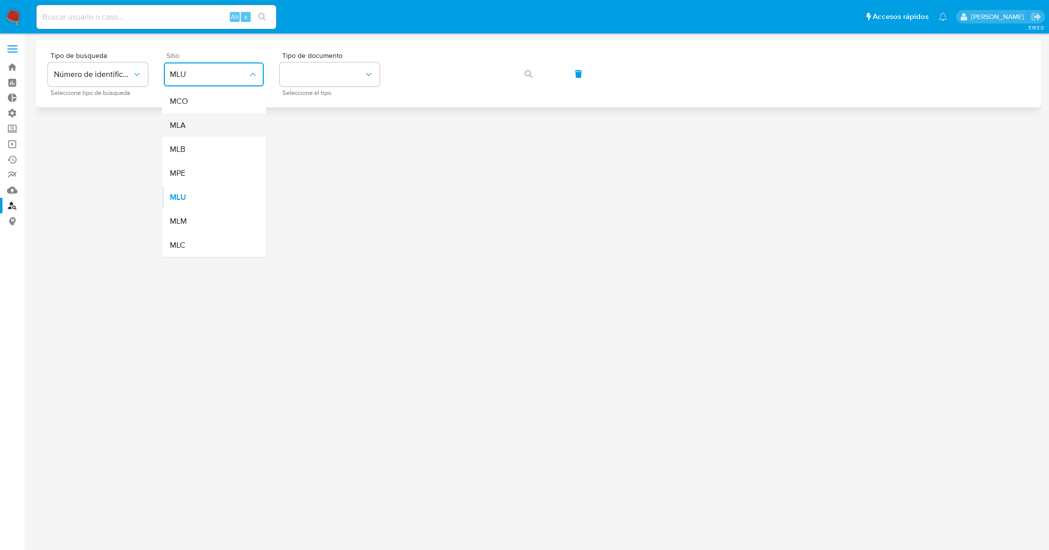
click at [208, 126] on div "MLA" at bounding box center [211, 125] width 82 height 24
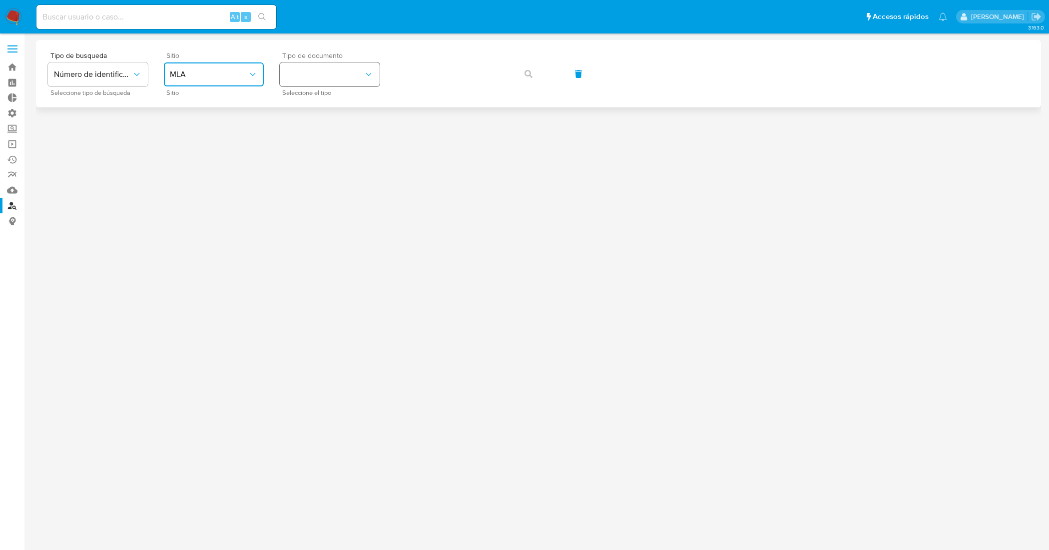
click at [337, 81] on button "identificationType" at bounding box center [330, 74] width 100 height 24
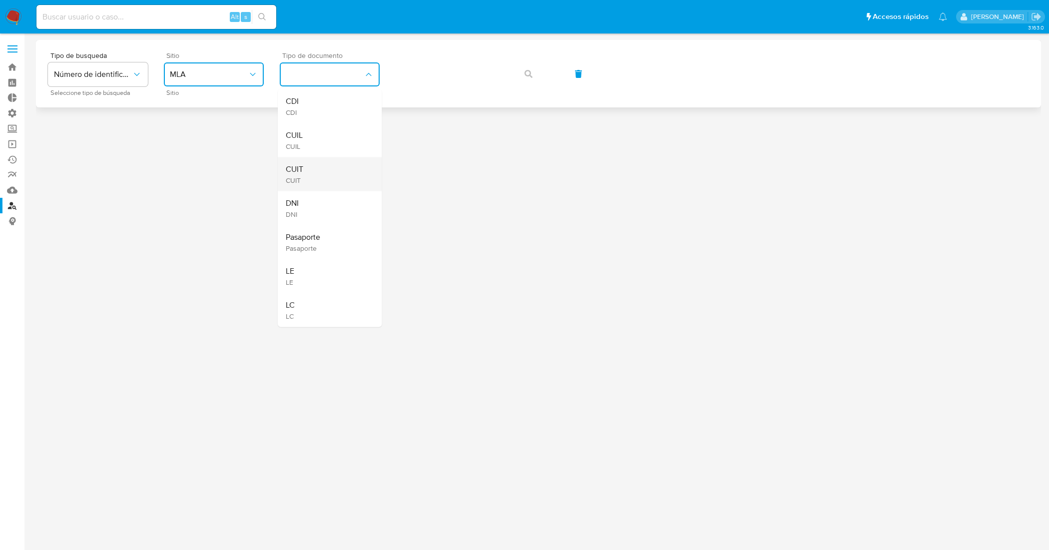
click at [307, 170] on div "CUIT CUIT" at bounding box center [327, 174] width 82 height 34
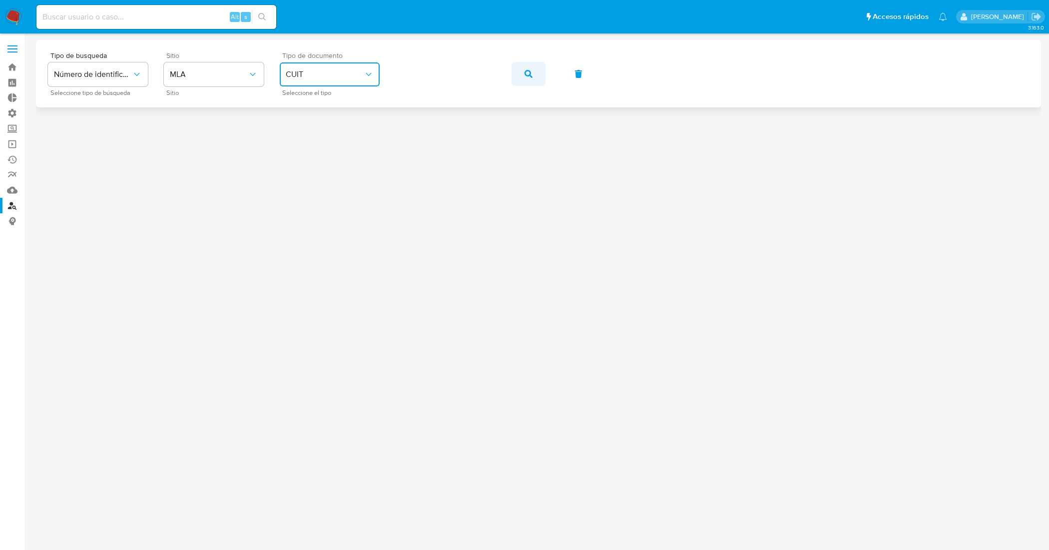
click at [530, 75] on icon "button" at bounding box center [529, 74] width 8 height 8
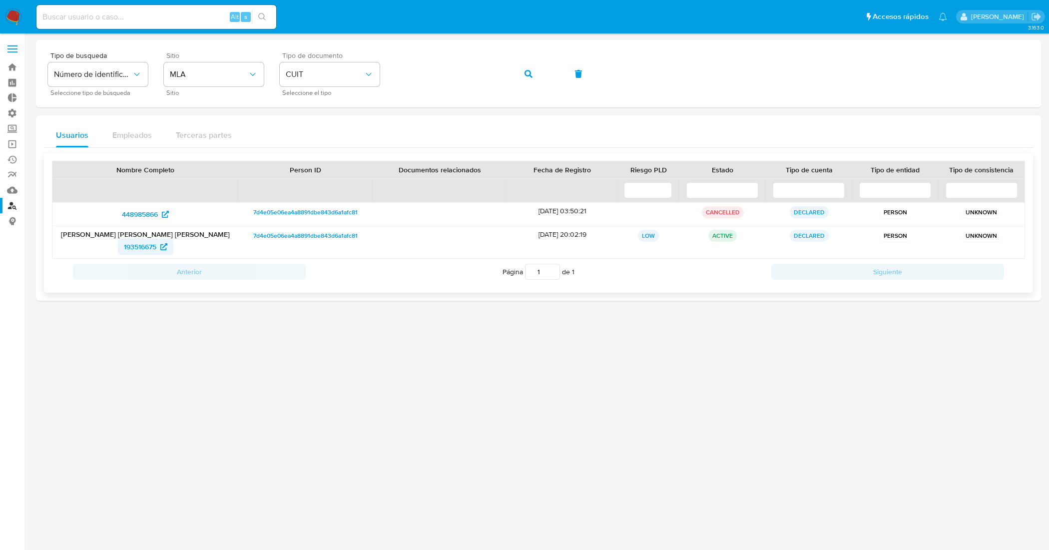
click at [149, 246] on span "193516675" at bounding box center [140, 247] width 32 height 16
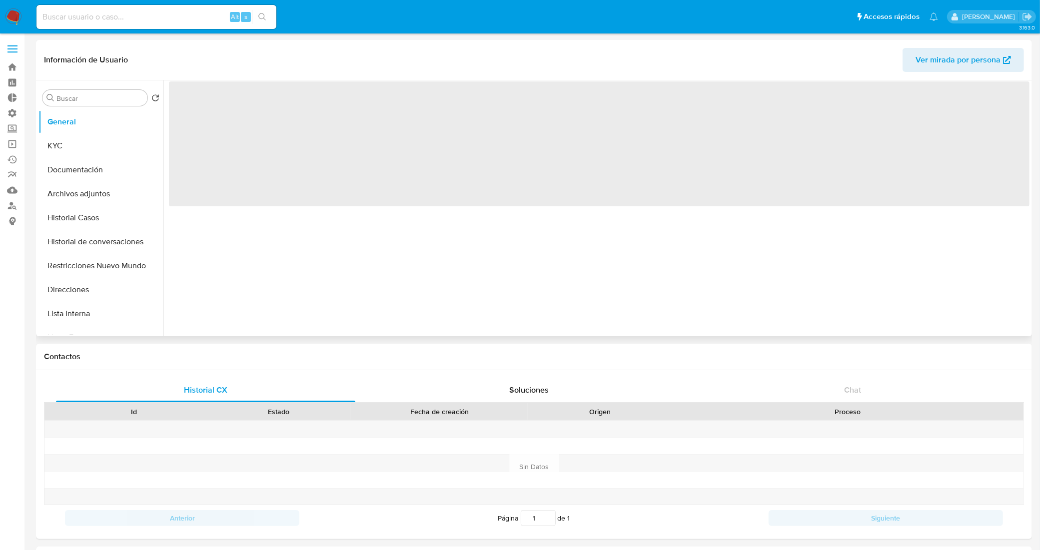
select select "10"
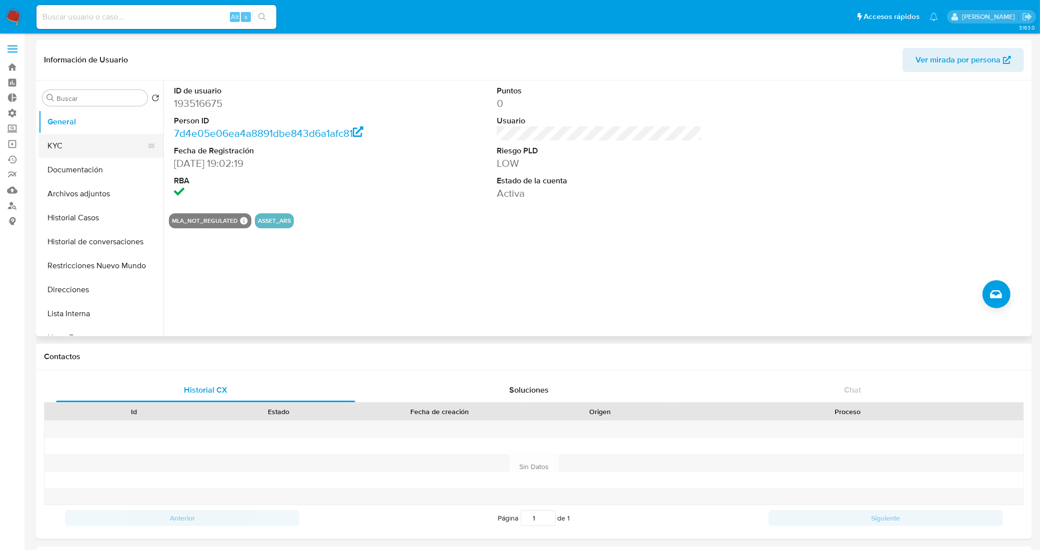
click at [80, 148] on button "KYC" at bounding box center [96, 146] width 117 height 24
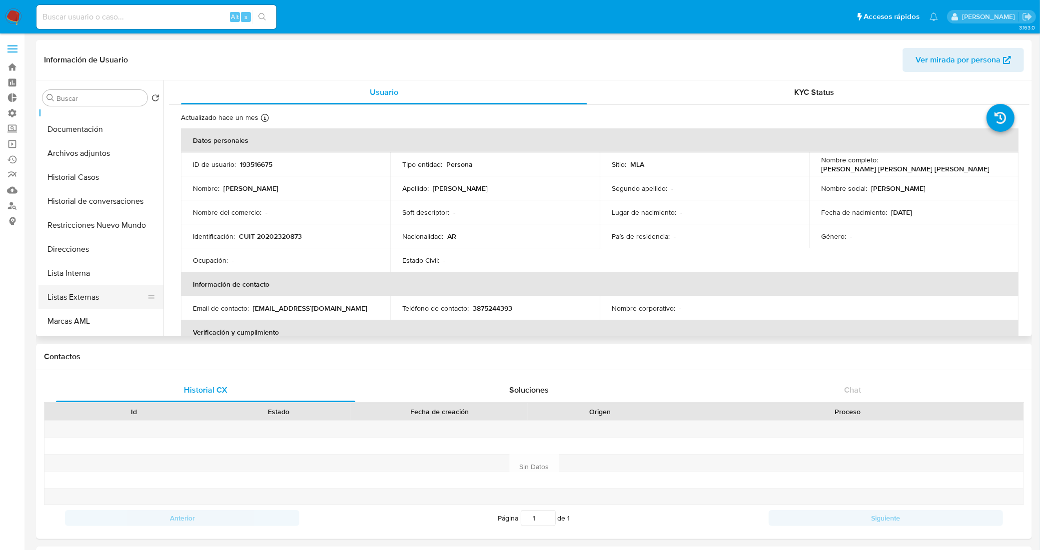
scroll to position [62, 0]
click at [80, 271] on button "Listas Externas" at bounding box center [96, 275] width 117 height 24
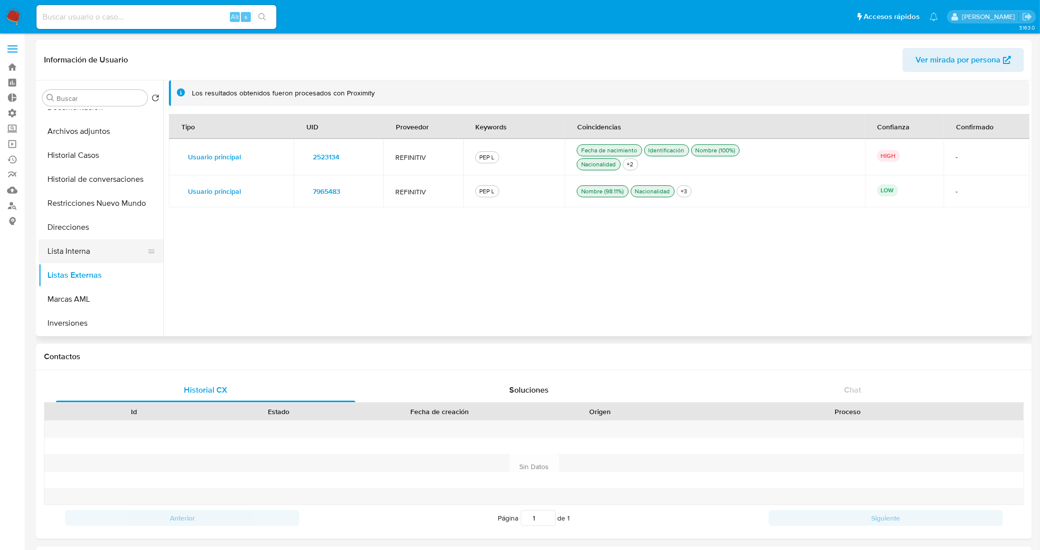
click at [76, 250] on button "Lista Interna" at bounding box center [96, 251] width 117 height 24
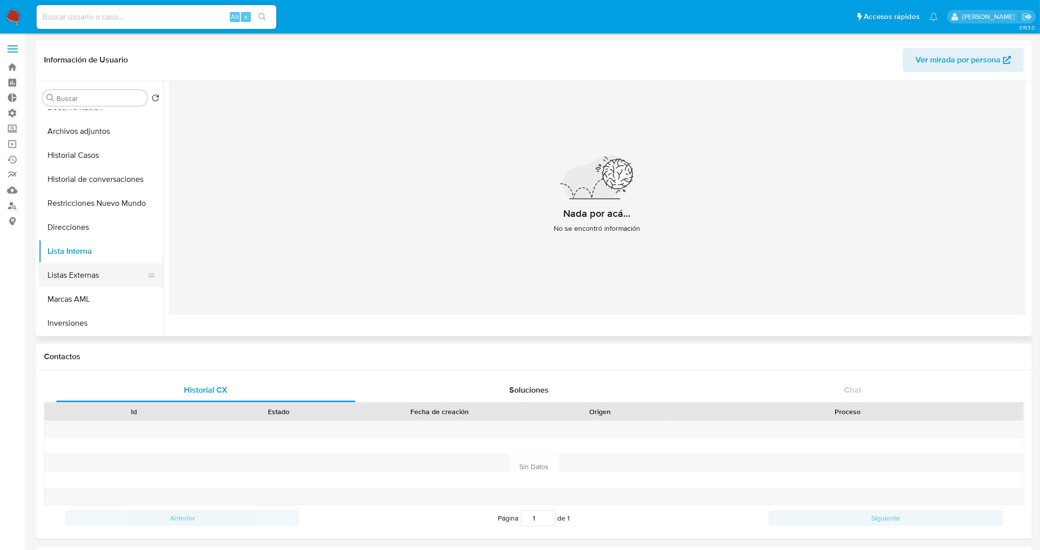
click at [62, 275] on button "Listas Externas" at bounding box center [96, 275] width 117 height 24
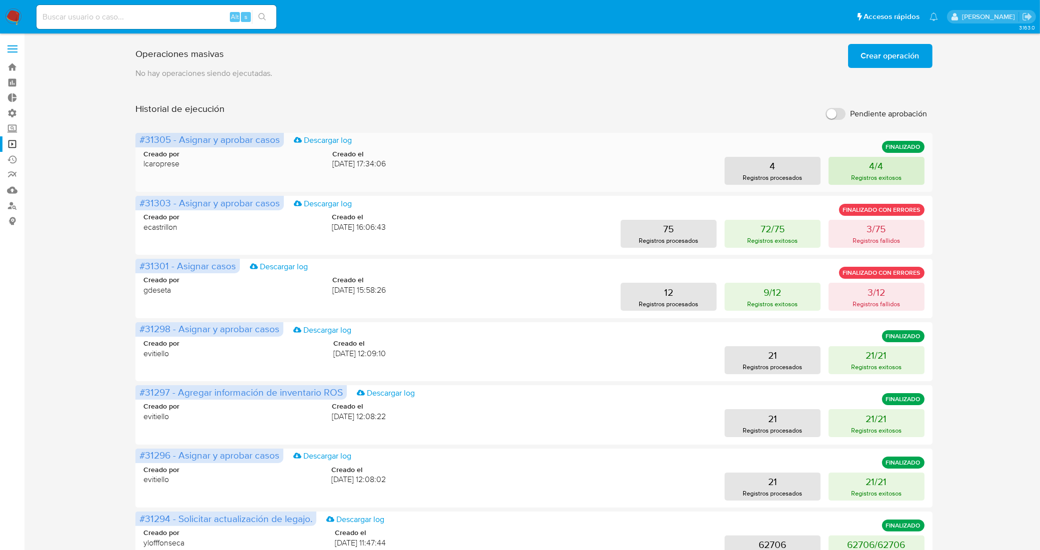
click at [878, 170] on p "4/4" at bounding box center [876, 166] width 14 height 14
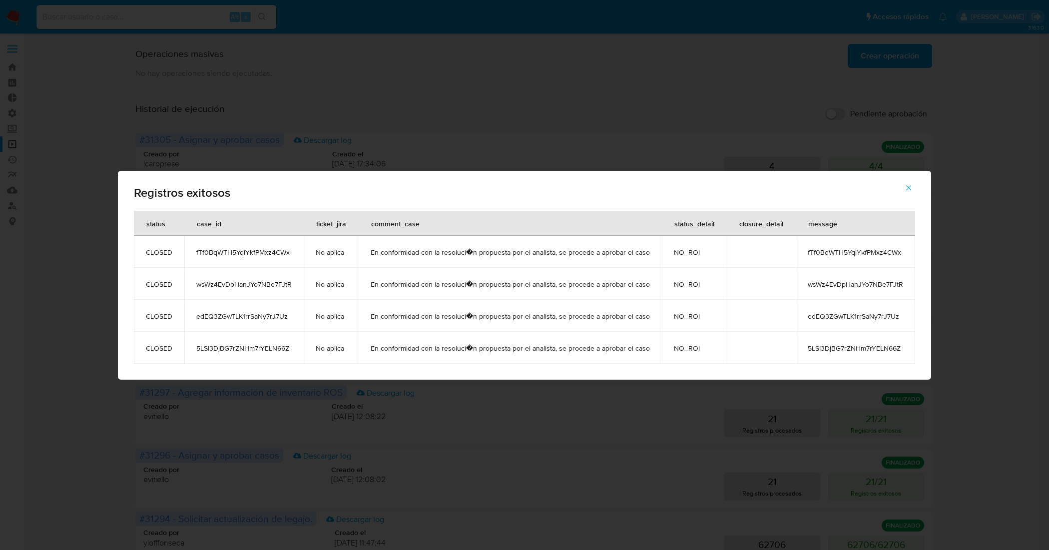
click at [910, 189] on icon "button" at bounding box center [908, 187] width 9 height 9
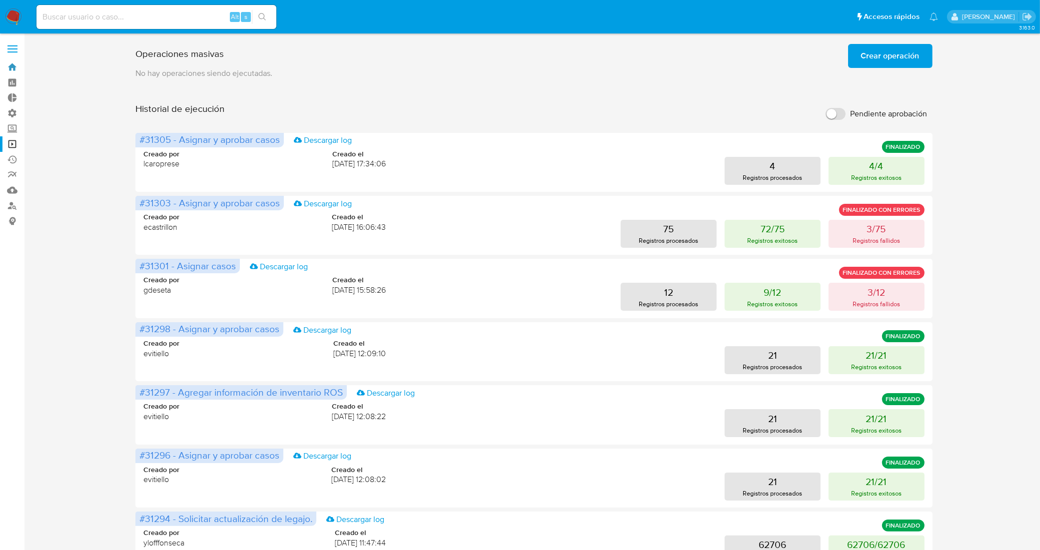
drag, startPoint x: 12, startPoint y: 67, endPoint x: 50, endPoint y: 26, distance: 55.9
click at [12, 67] on link "Bandeja" at bounding box center [59, 66] width 119 height 15
